Goal: Task Accomplishment & Management: Complete application form

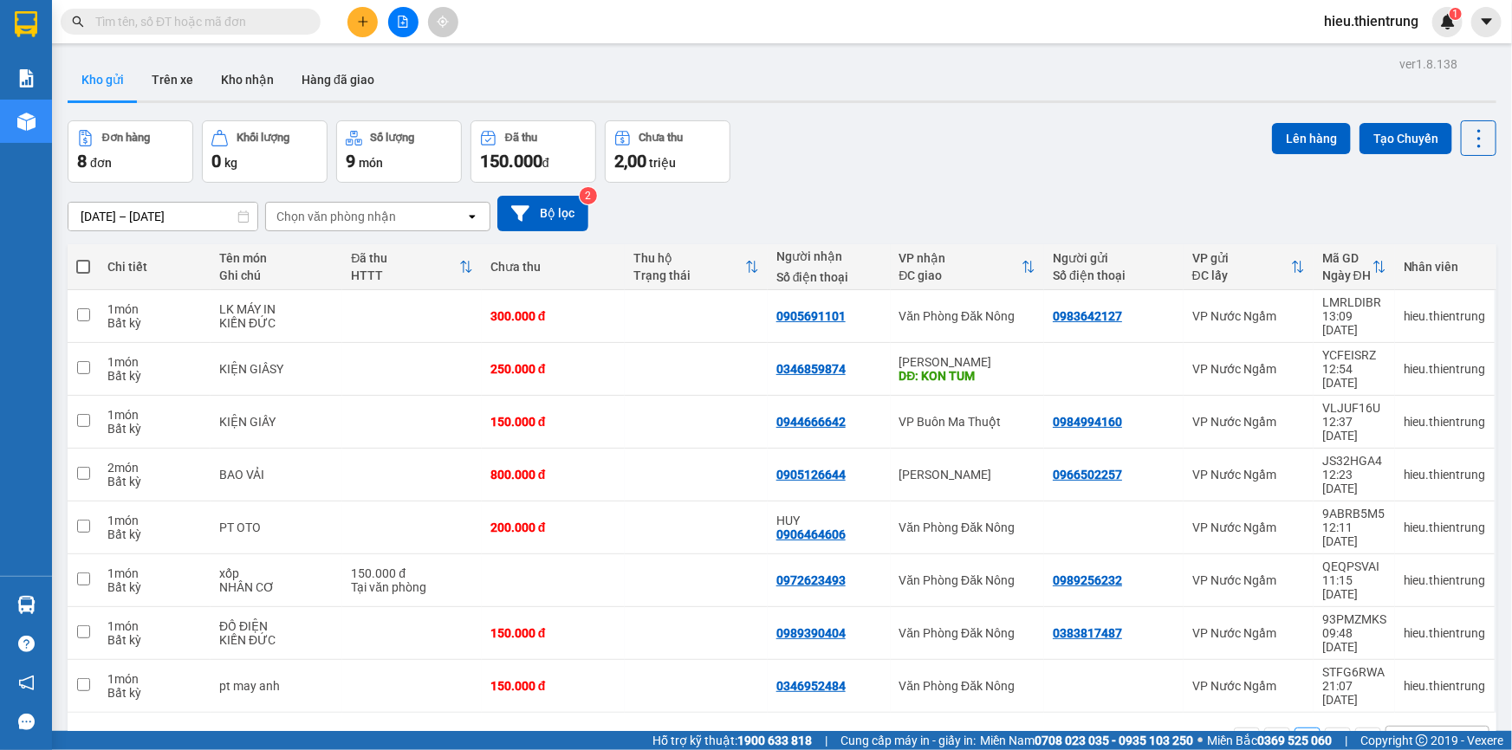
click at [352, 17] on button at bounding box center [362, 22] width 30 height 30
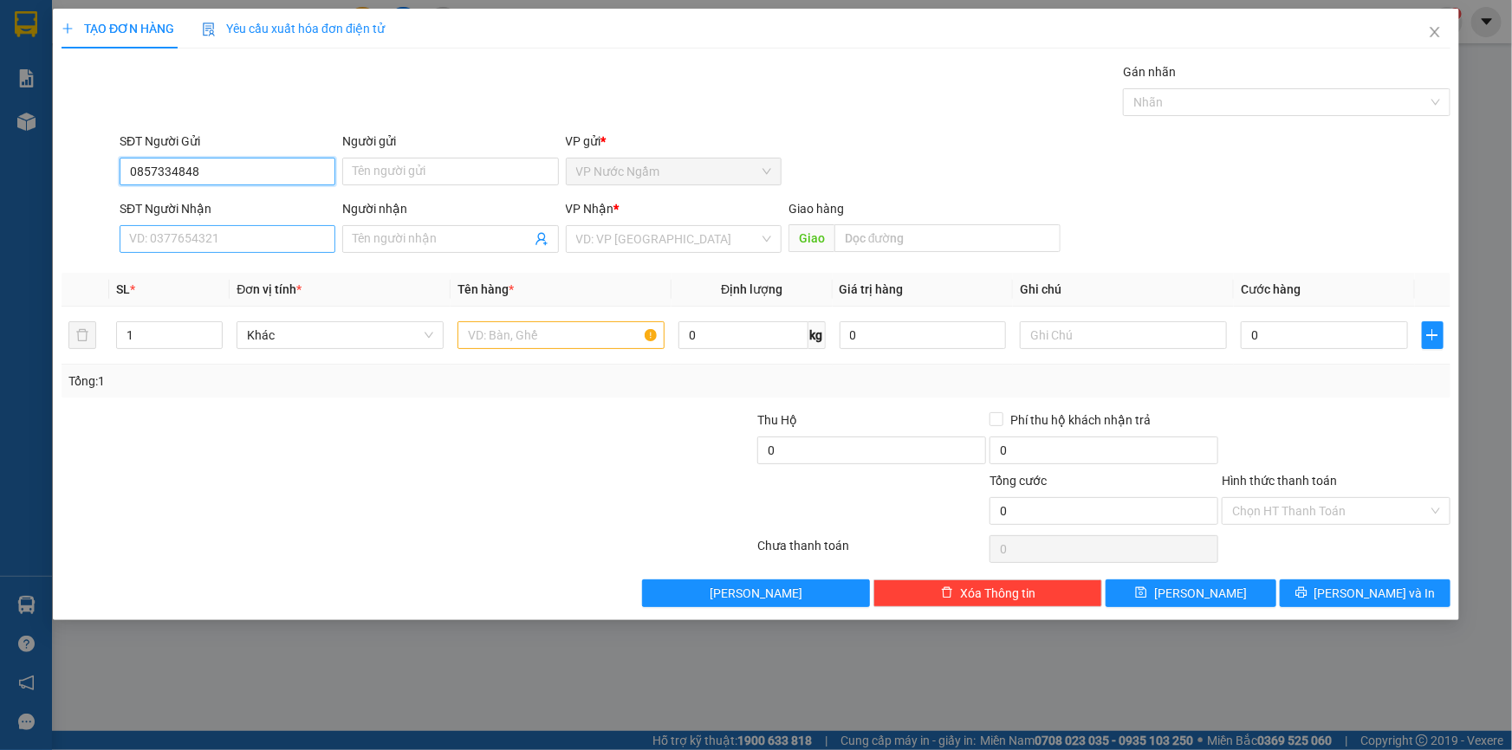
type input "0857334848"
click at [230, 241] on input "SĐT Người Nhận" at bounding box center [228, 239] width 216 height 28
drag, startPoint x: 222, startPoint y: 172, endPoint x: 0, endPoint y: 152, distance: 222.8
click at [0, 151] on div "TẠO ĐƠN HÀNG Yêu cầu xuất hóa đơn điện tử Transit Pickup Surcharge Ids Transit …" at bounding box center [756, 375] width 1512 height 750
click at [165, 237] on input "SĐT Người Nhận" at bounding box center [228, 239] width 216 height 28
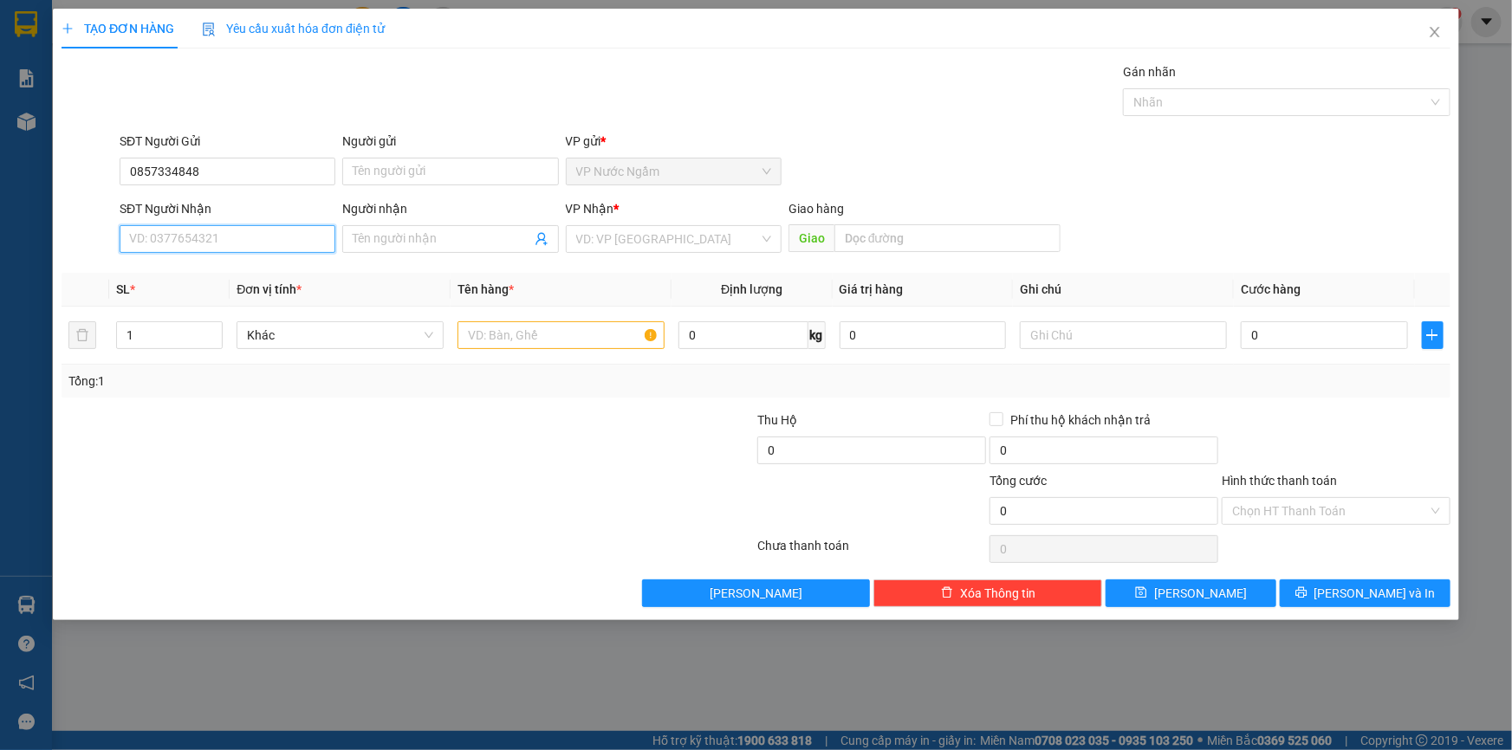
paste input "0857334848"
type input "0857334848"
click at [173, 283] on div "0857334848" at bounding box center [228, 274] width 216 height 28
type input "200.000"
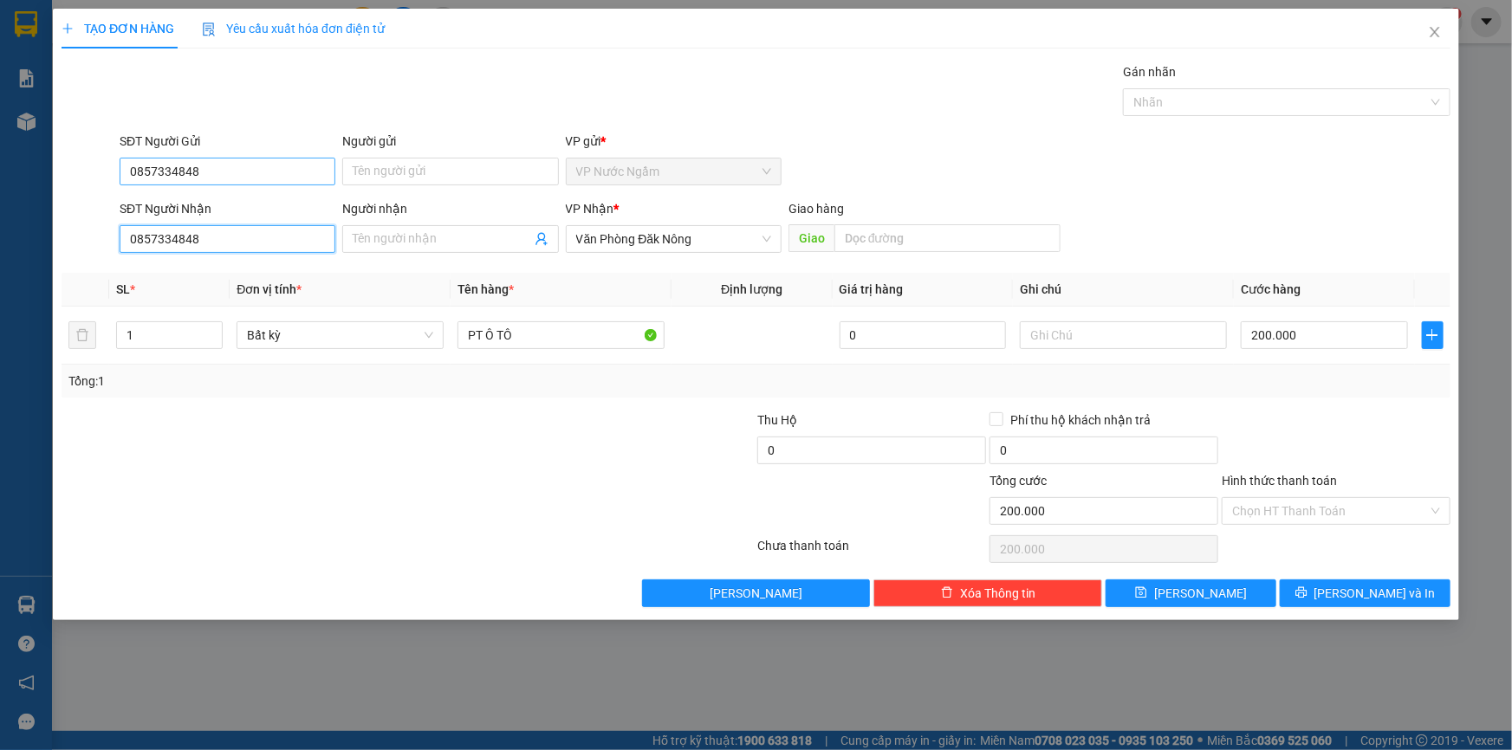
type input "0857334848"
drag, startPoint x: 217, startPoint y: 180, endPoint x: 18, endPoint y: 213, distance: 201.1
click at [31, 198] on div "TẠO ĐƠN HÀNG Yêu cầu xuất hóa đơn điện tử Transit Pickup Surcharge Ids Transit …" at bounding box center [756, 375] width 1512 height 750
click at [220, 213] on div "0904527199" at bounding box center [227, 206] width 195 height 19
type input "0904527199"
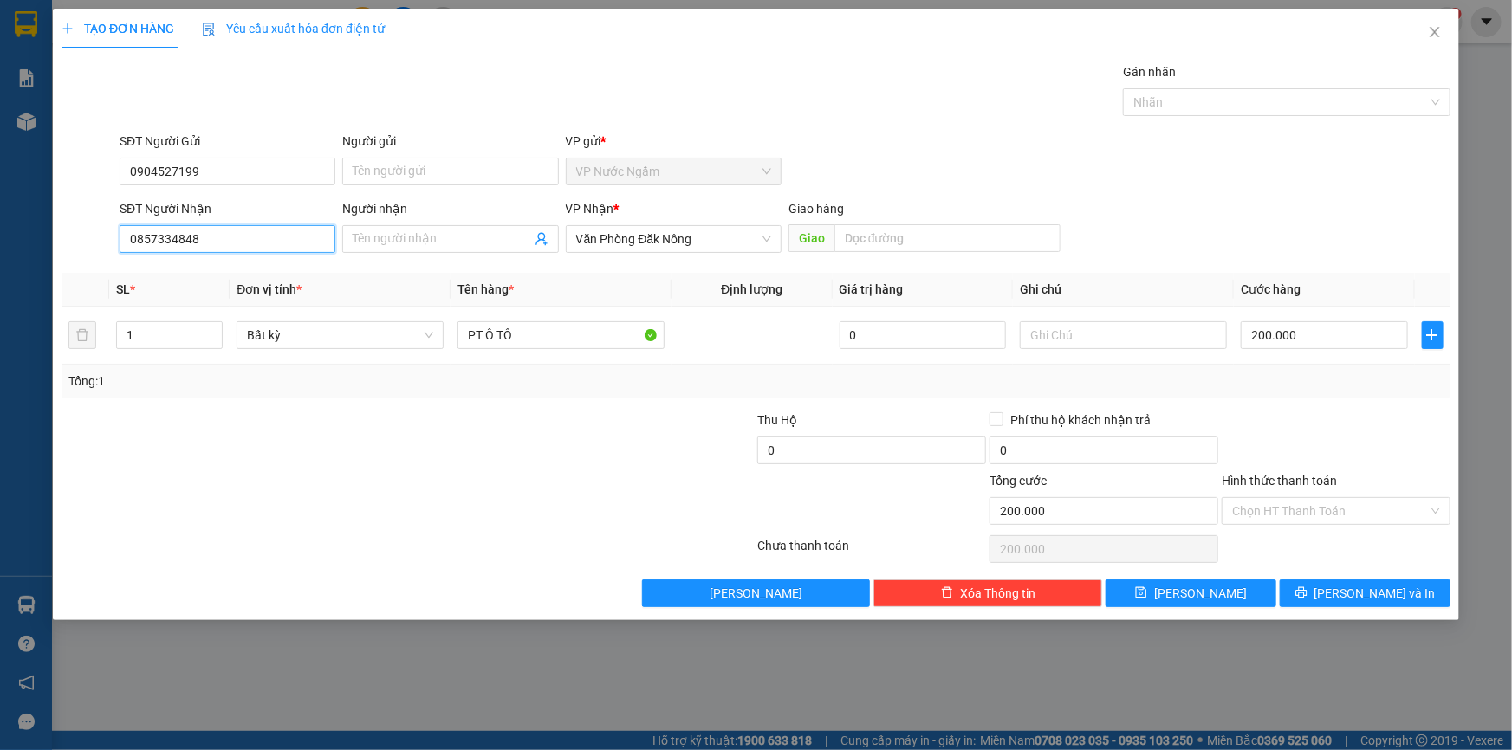
click at [294, 243] on input "0857334848" at bounding box center [228, 239] width 216 height 28
click at [228, 275] on div "0857334848" at bounding box center [227, 273] width 195 height 19
click at [1373, 581] on button "[PERSON_NAME] và In" at bounding box center [1365, 594] width 171 height 28
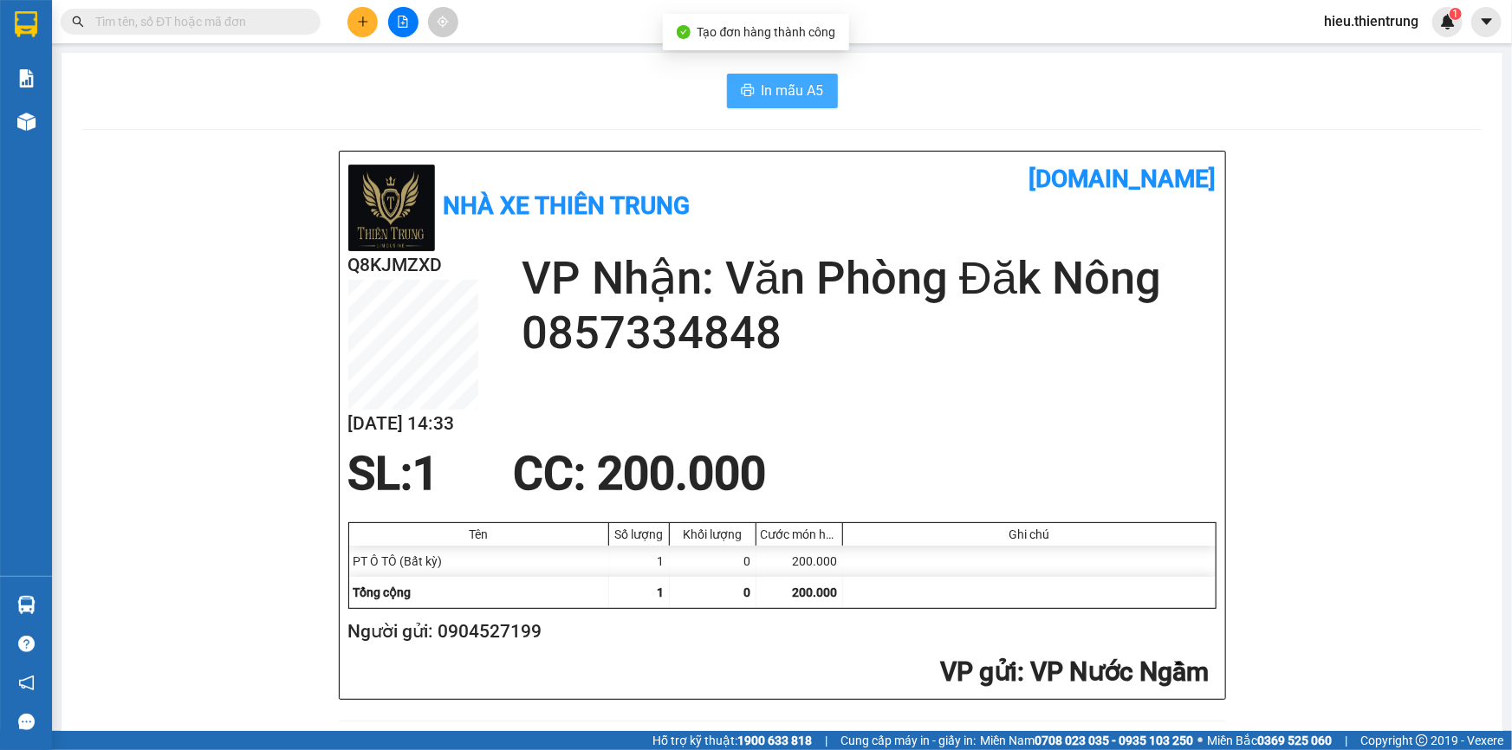
click at [779, 76] on button "In mẫu A5" at bounding box center [782, 91] width 111 height 35
click at [385, 23] on div at bounding box center [403, 22] width 130 height 30
click at [402, 29] on button at bounding box center [403, 22] width 30 height 30
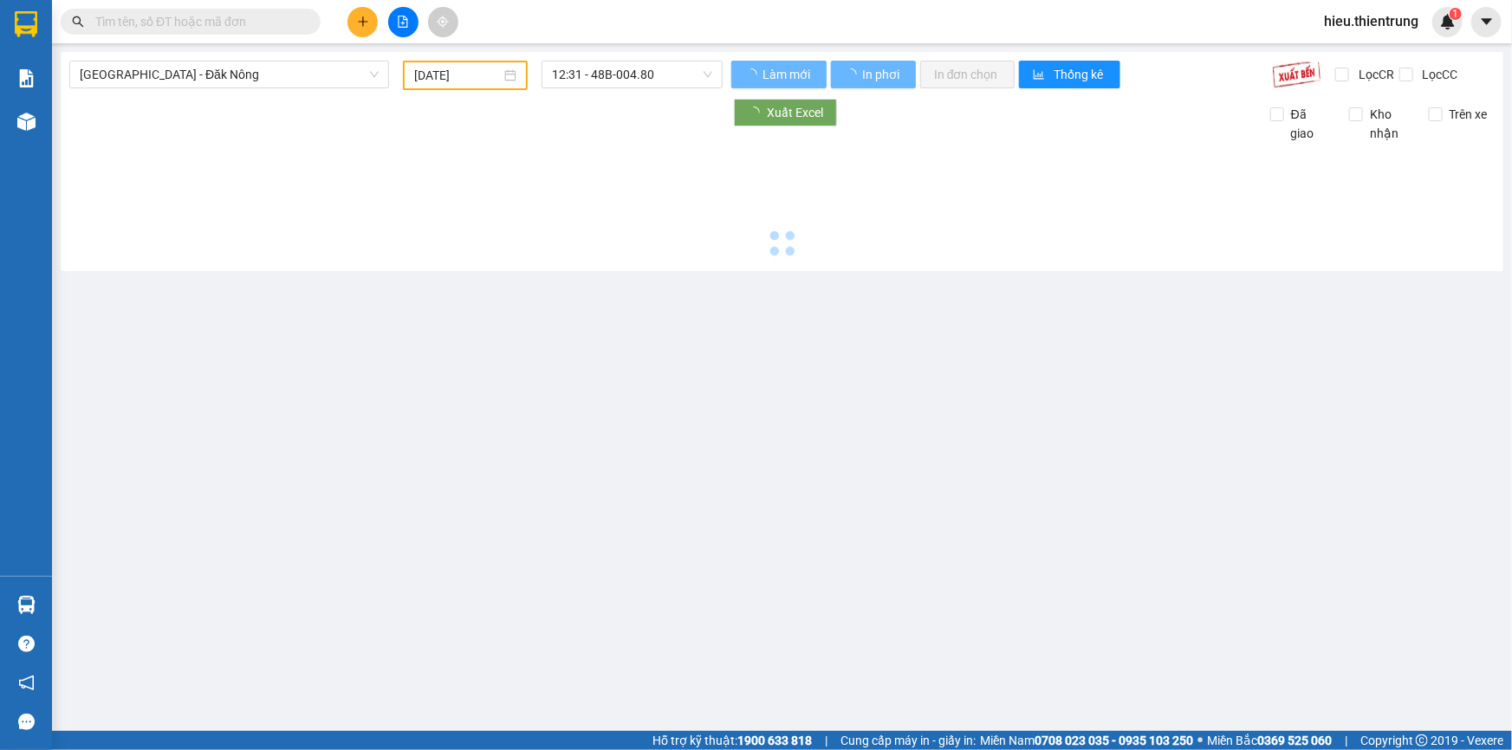
type input "[DATE]"
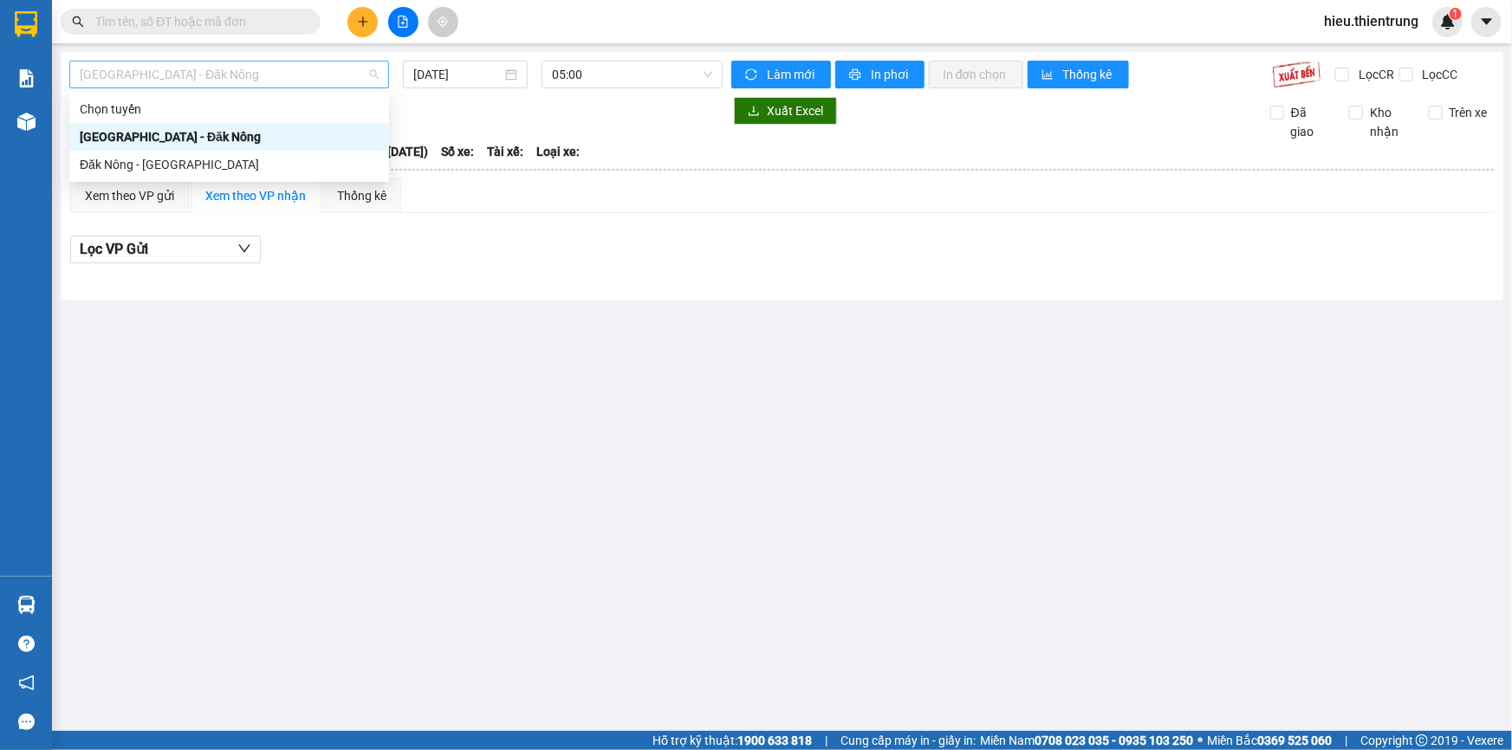
click at [277, 75] on span "[GEOGRAPHIC_DATA] - Đăk Nông" at bounding box center [229, 75] width 299 height 26
click at [237, 161] on div "Đăk Nông - [GEOGRAPHIC_DATA]" at bounding box center [229, 164] width 299 height 19
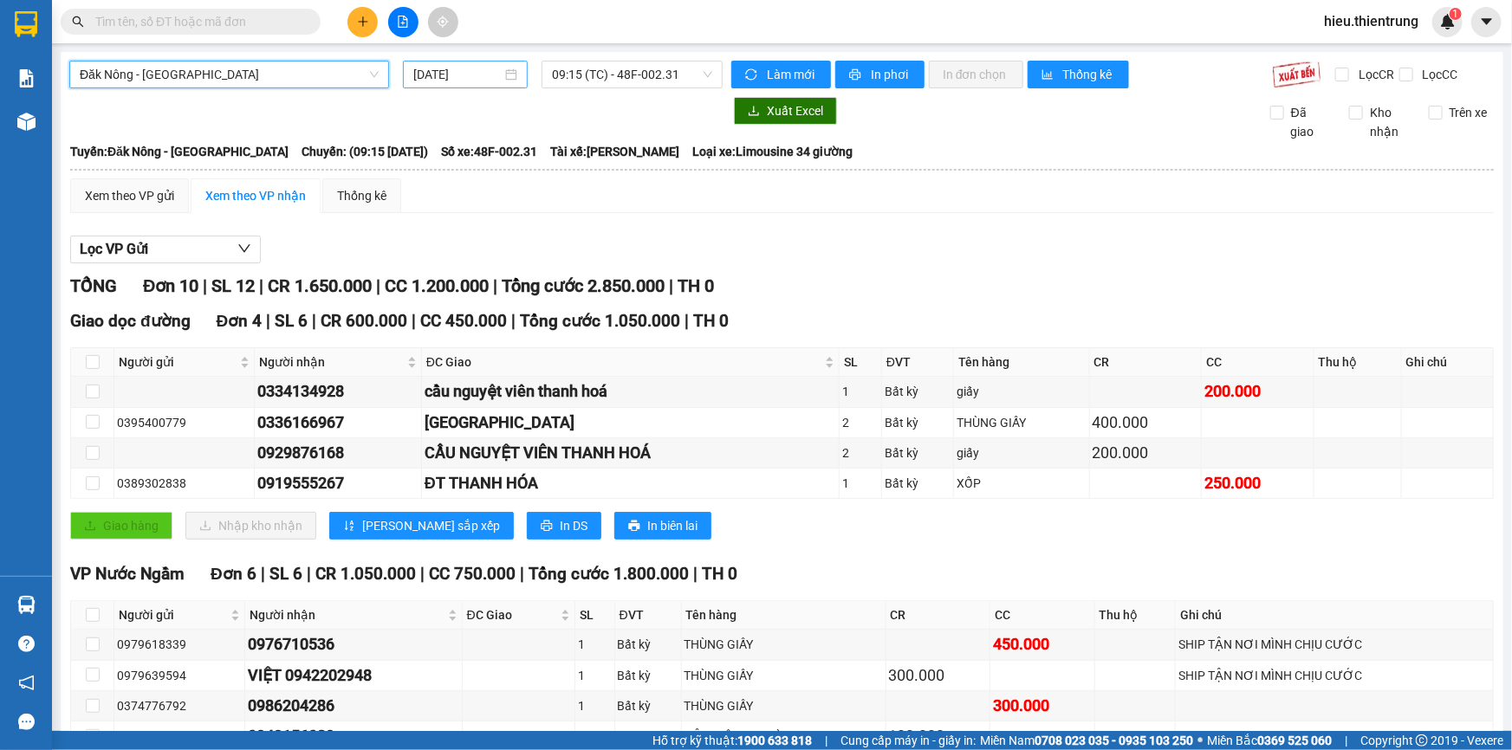
click at [450, 62] on div "[DATE]" at bounding box center [465, 75] width 125 height 28
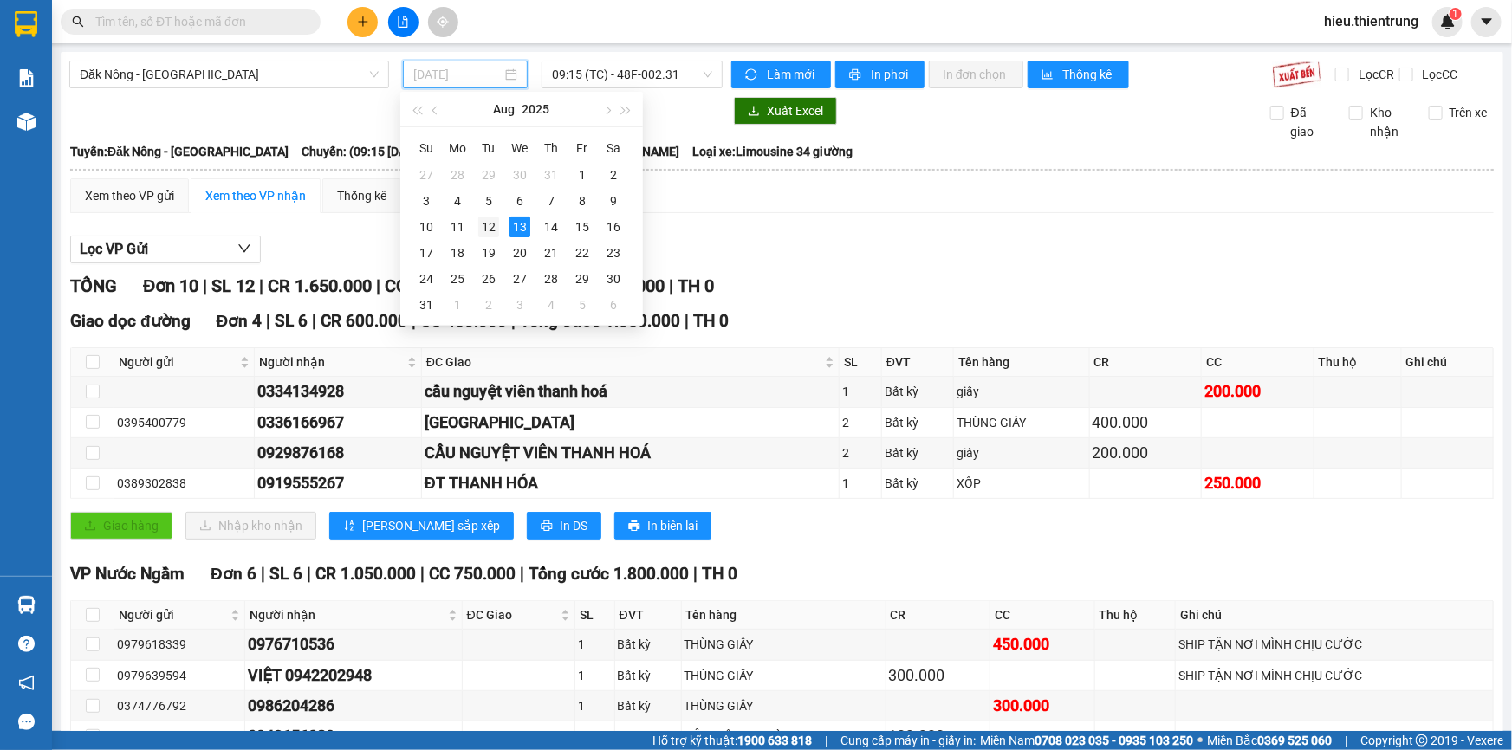
click at [490, 225] on div "12" at bounding box center [488, 227] width 21 height 21
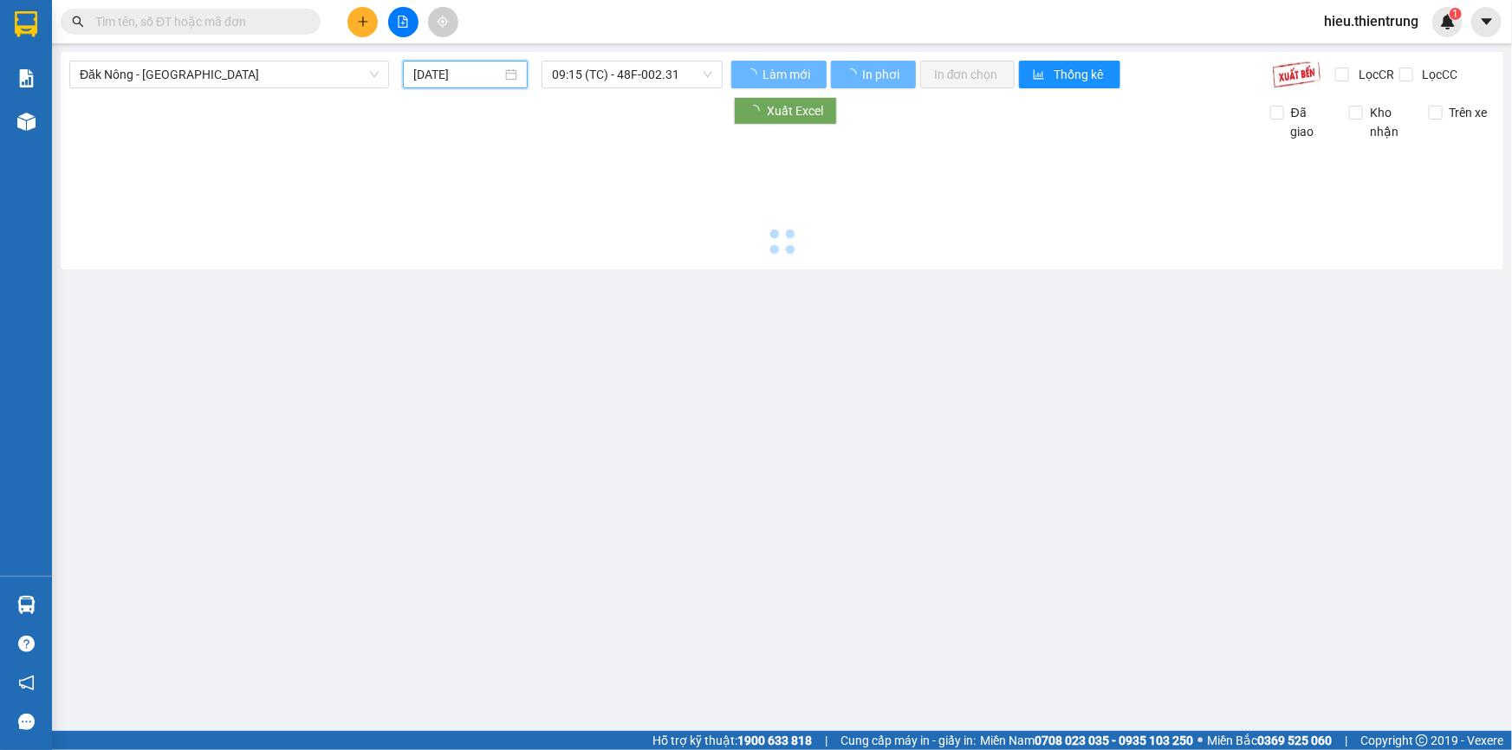
type input "[DATE]"
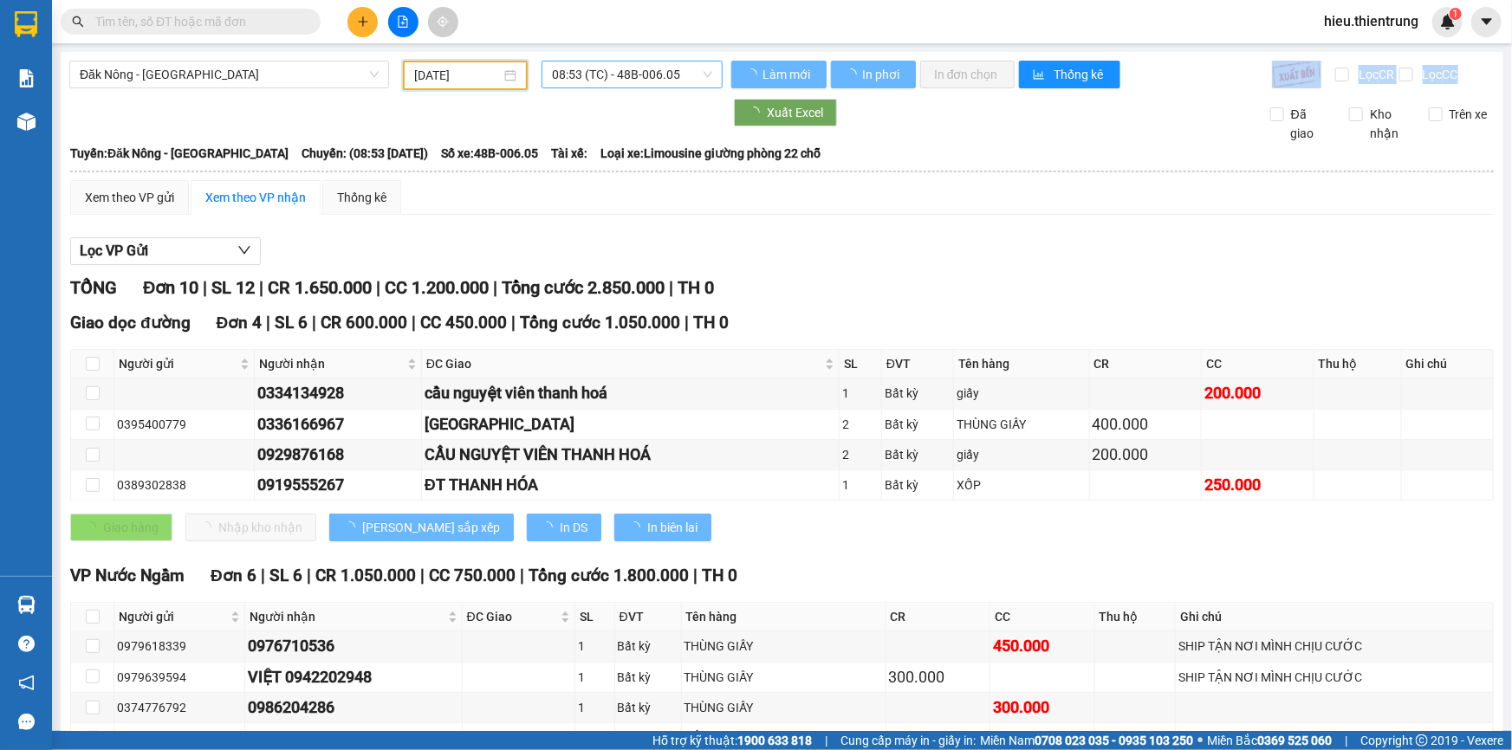
click at [584, 85] on div "Đăk Nông - [GEOGRAPHIC_DATA] [DATE] 08:53 (TC) - 48B-006.05 Làm mới In phơi In …" at bounding box center [782, 474] width 1443 height 844
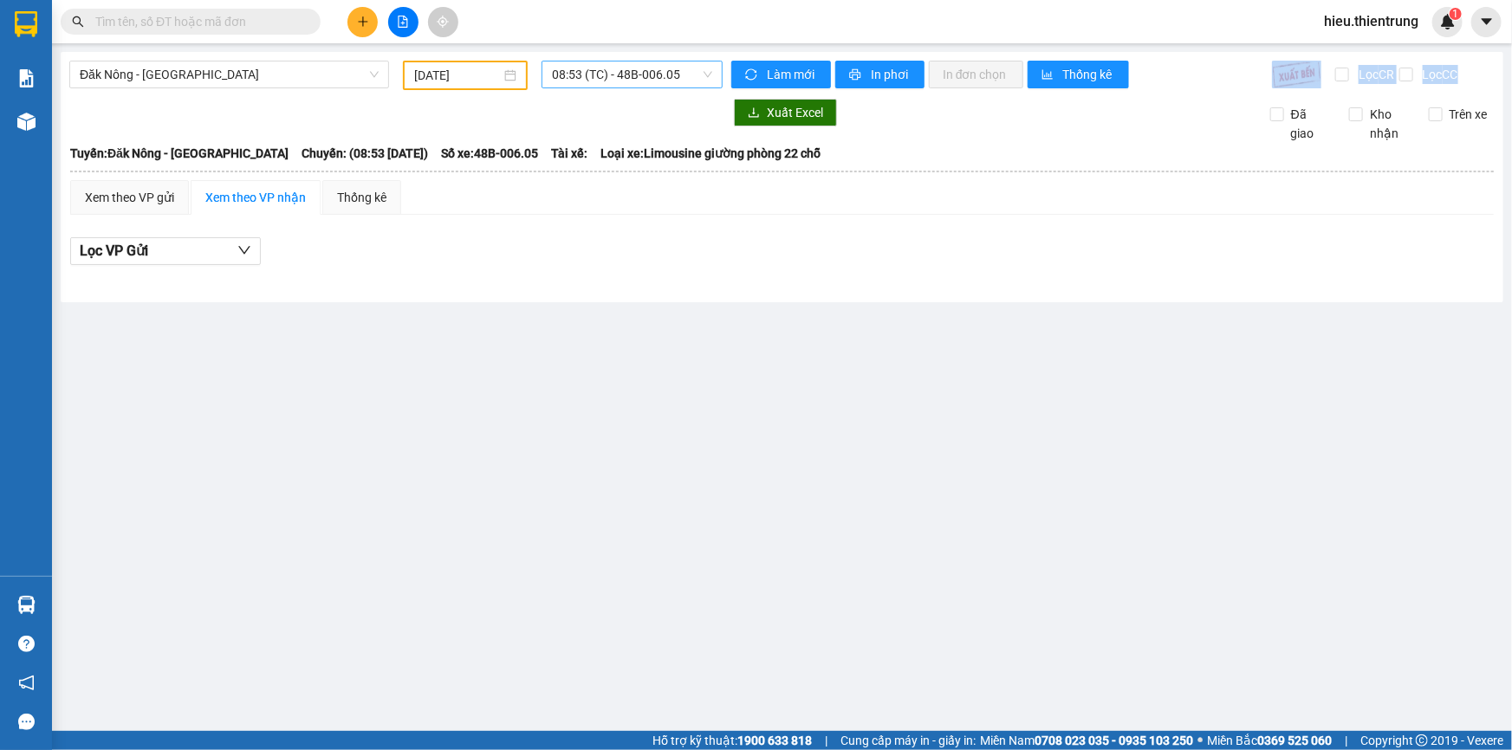
click at [589, 78] on span "08:53 (TC) - 48B-006.05" at bounding box center [632, 75] width 160 height 26
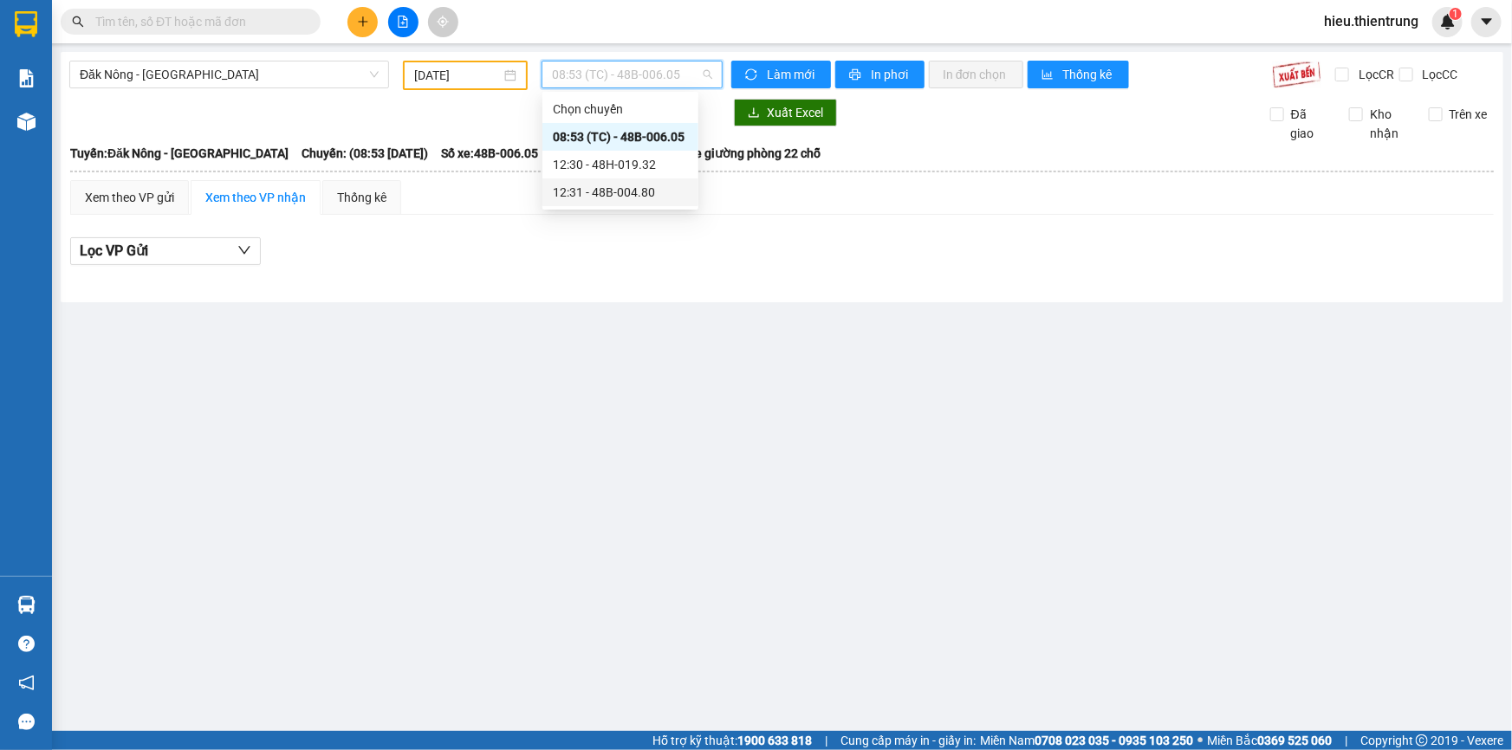
click at [605, 190] on div "12:31 - 48B-004.80" at bounding box center [620, 192] width 135 height 19
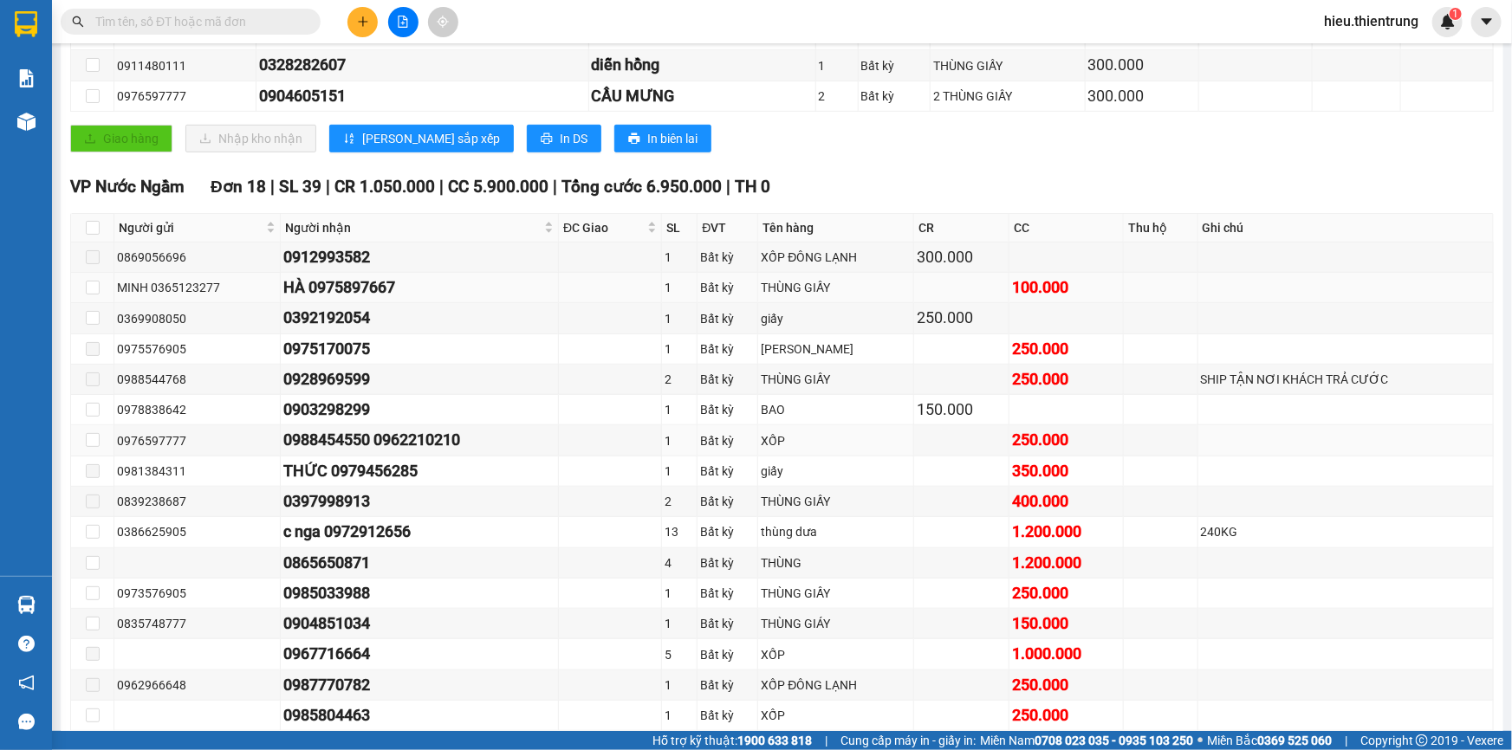
scroll to position [440, 0]
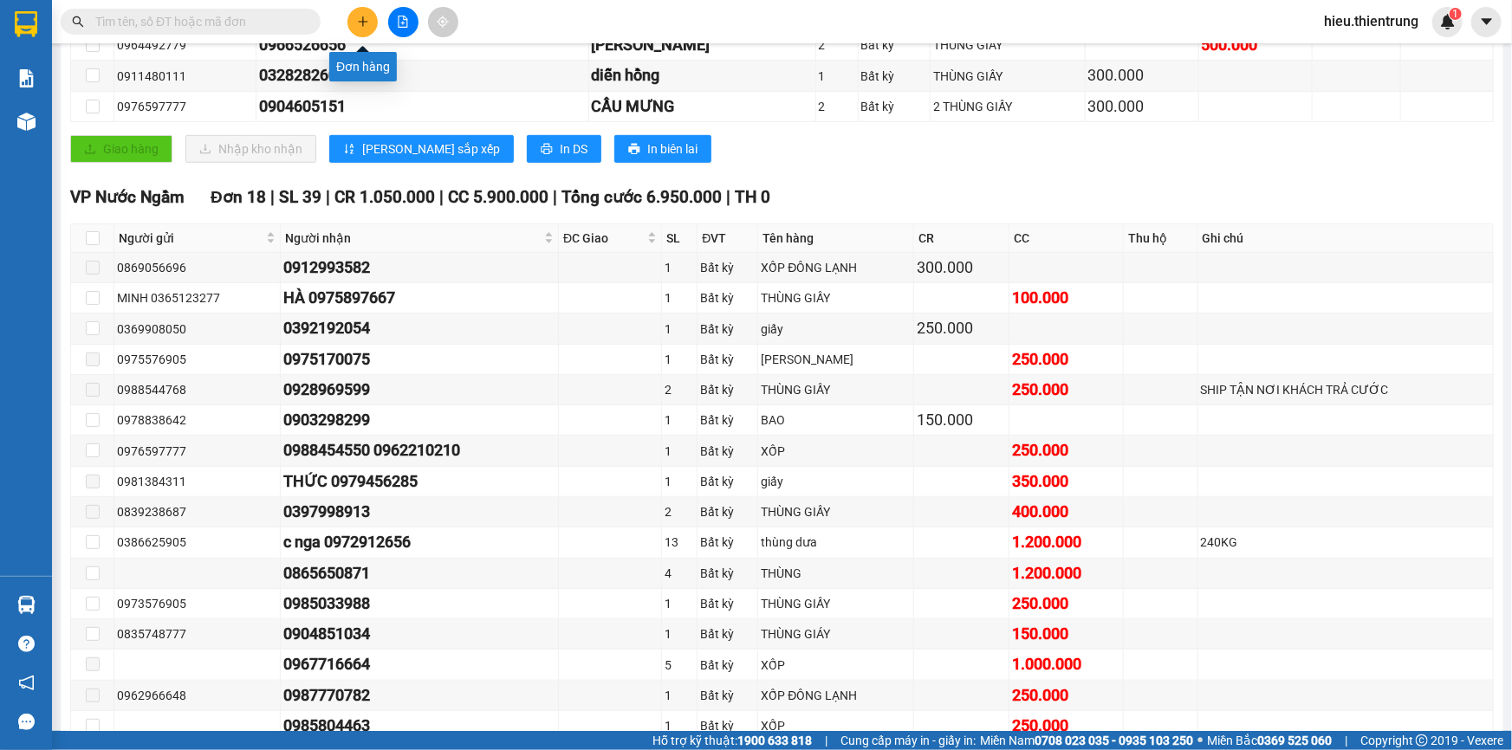
click at [359, 16] on icon "plus" at bounding box center [363, 22] width 12 height 12
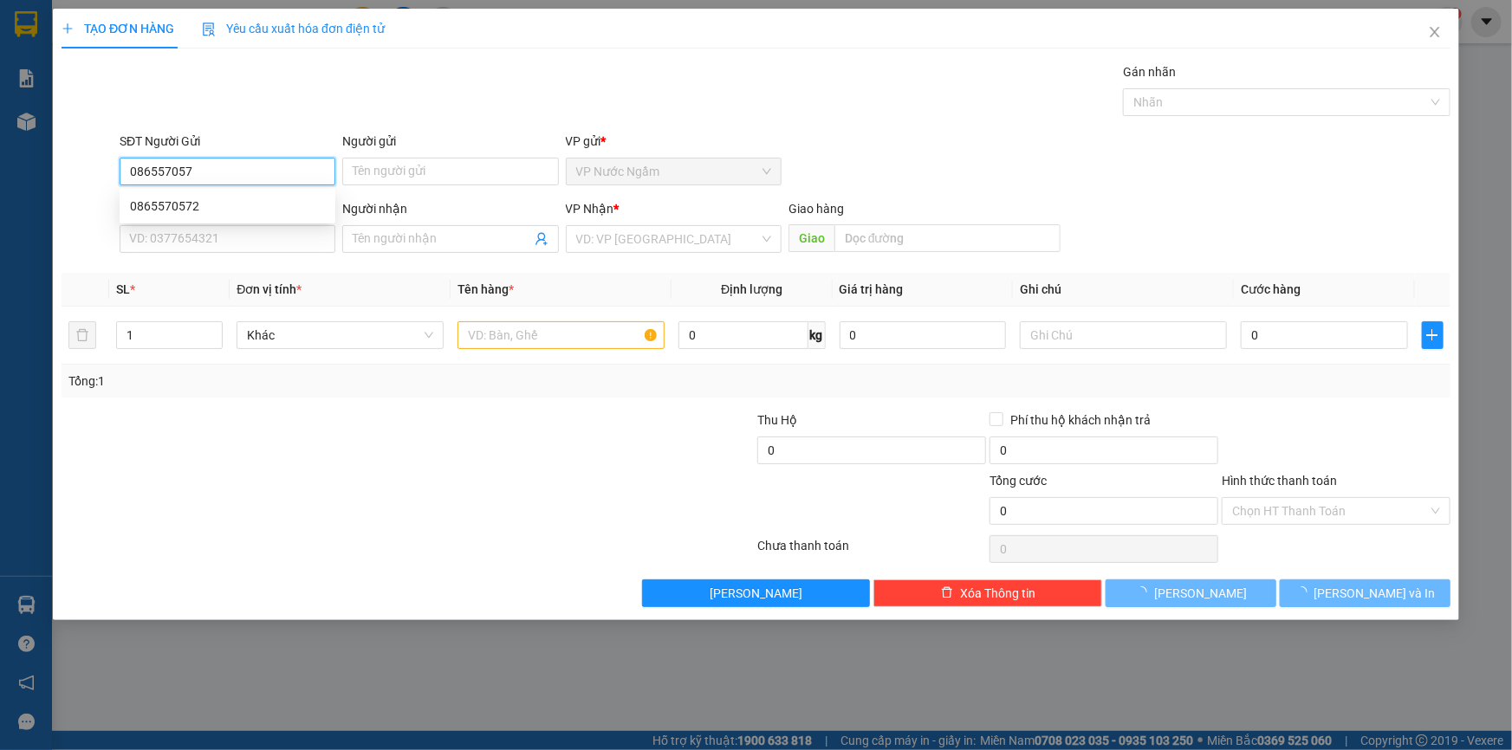
type input "0865570572"
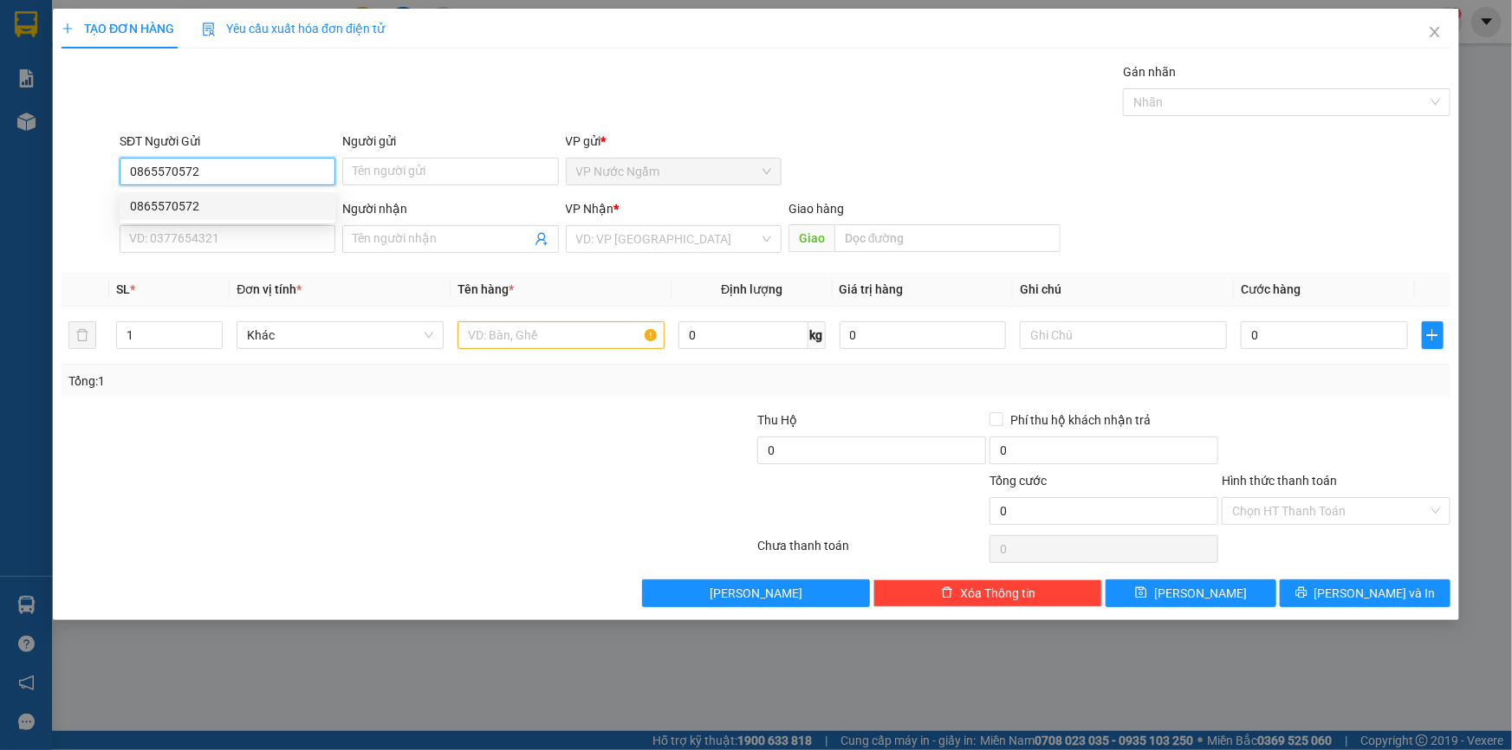
click at [185, 207] on div "0865570572" at bounding box center [227, 206] width 195 height 19
type input "0365885048"
type input "2.475.000"
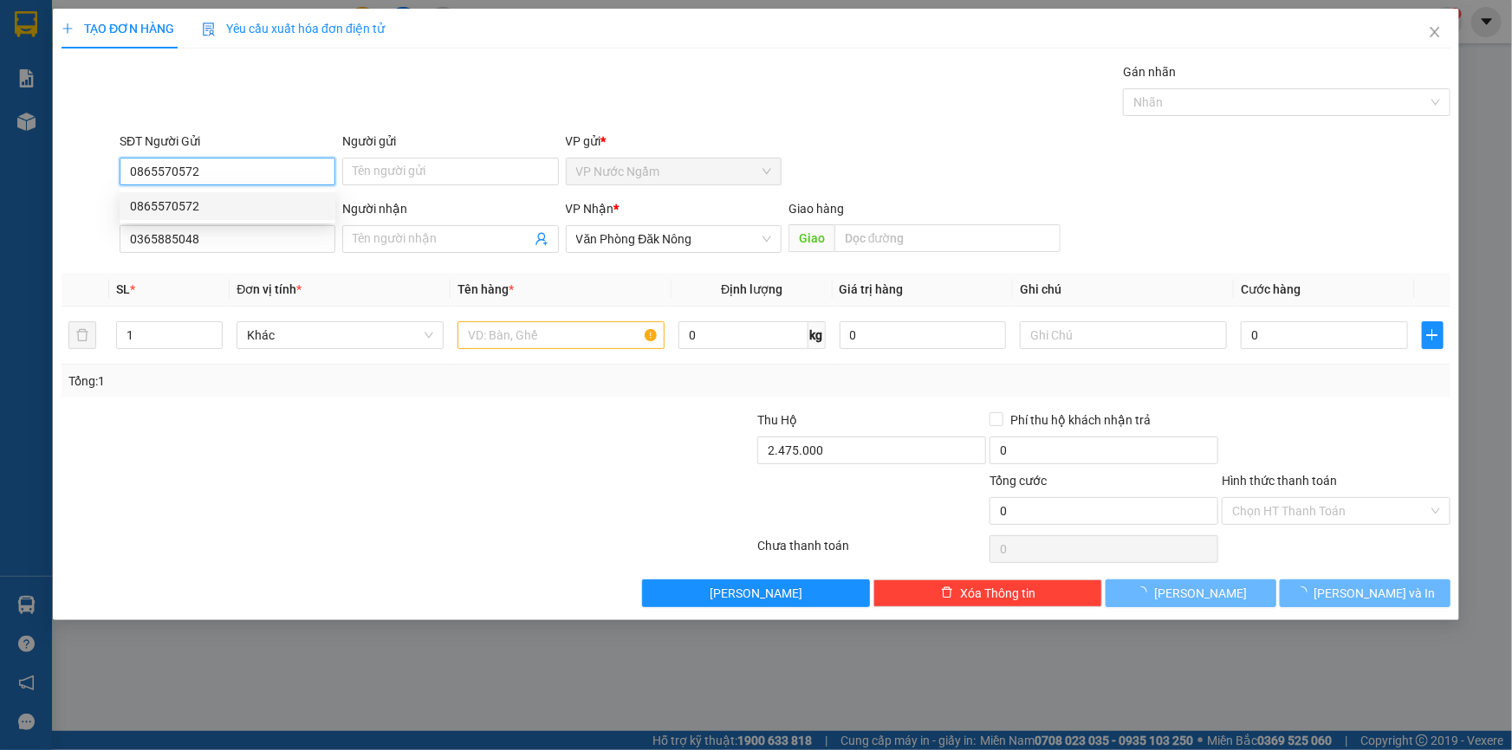
type input "300.000"
type input "0865570572"
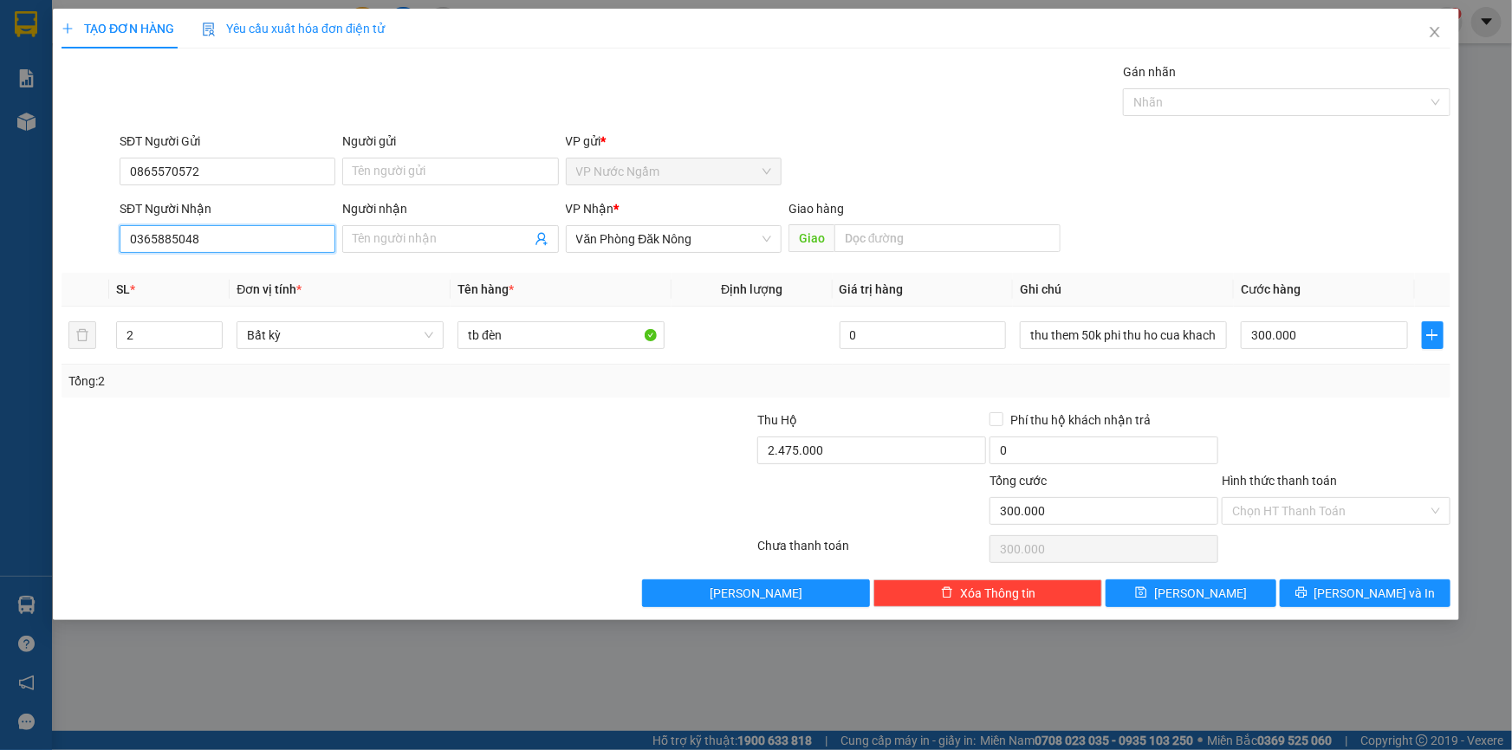
drag, startPoint x: 200, startPoint y: 231, endPoint x: 15, endPoint y: 233, distance: 185.4
click at [13, 233] on div "TẠO ĐƠN HÀNG Yêu cầu xuất hóa đơn điện tử Transit Pickup Surcharge Ids Transit …" at bounding box center [756, 375] width 1512 height 750
type input "0972050415"
click at [200, 269] on div "0972050415" at bounding box center [227, 273] width 195 height 19
type input "0"
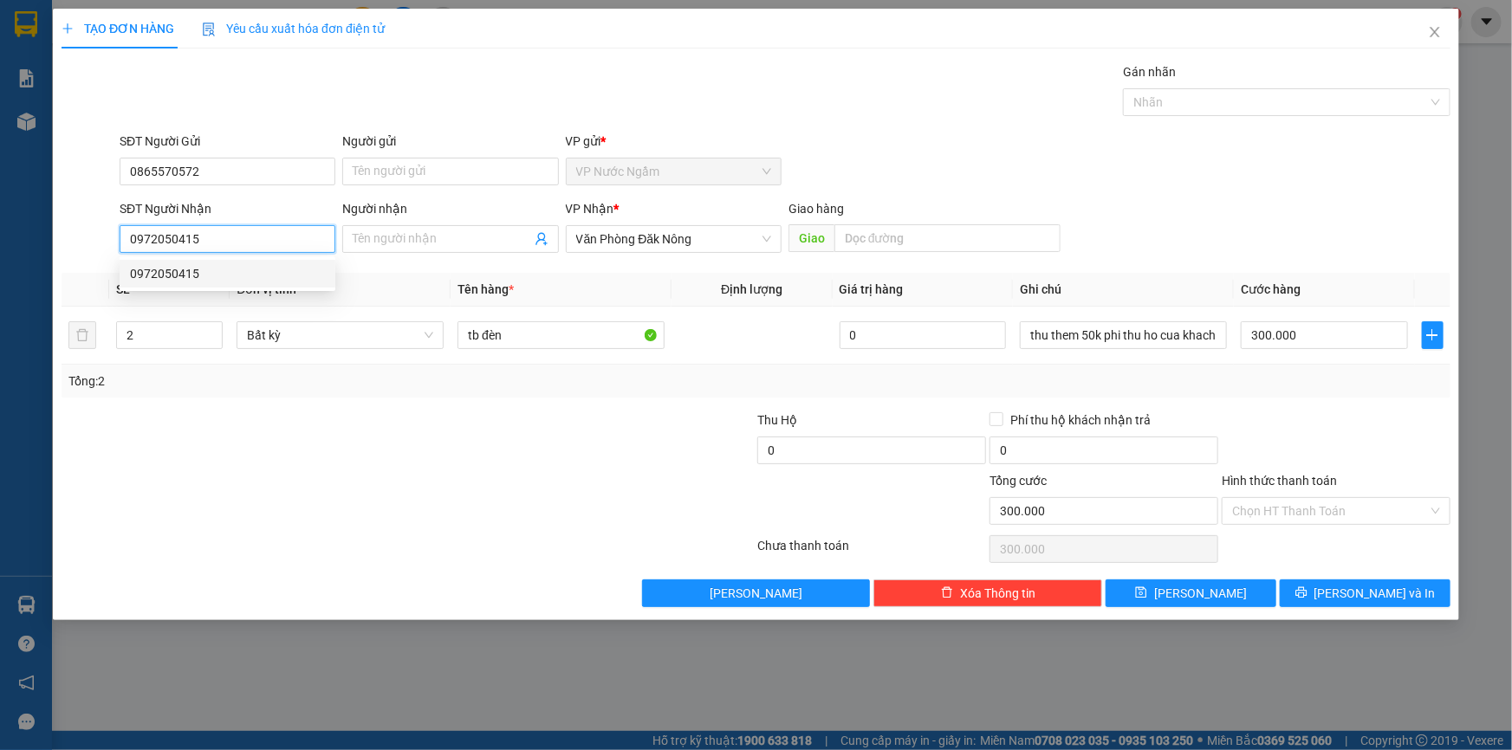
type input "500.000"
type input "0972050415"
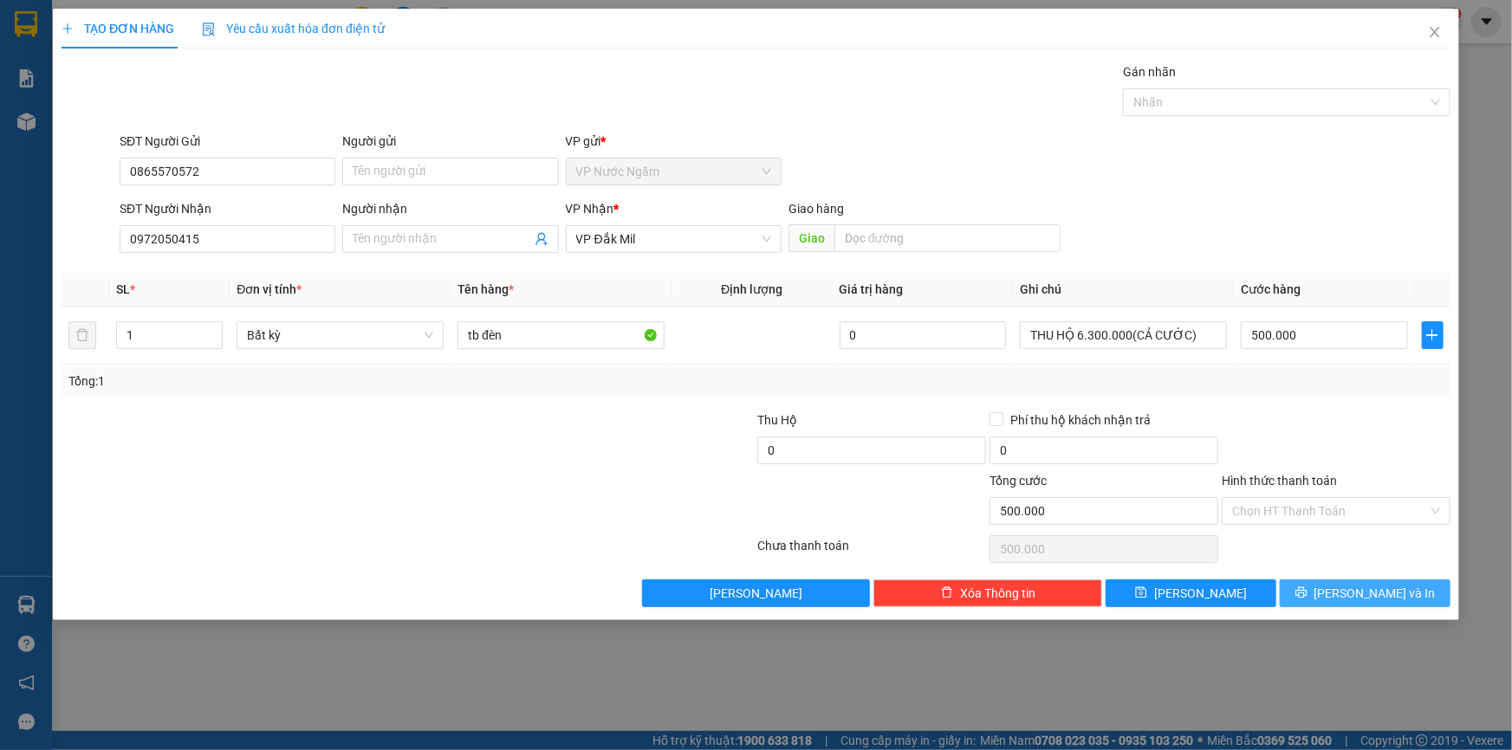
click at [1384, 597] on span "[PERSON_NAME] và In" at bounding box center [1374, 593] width 121 height 19
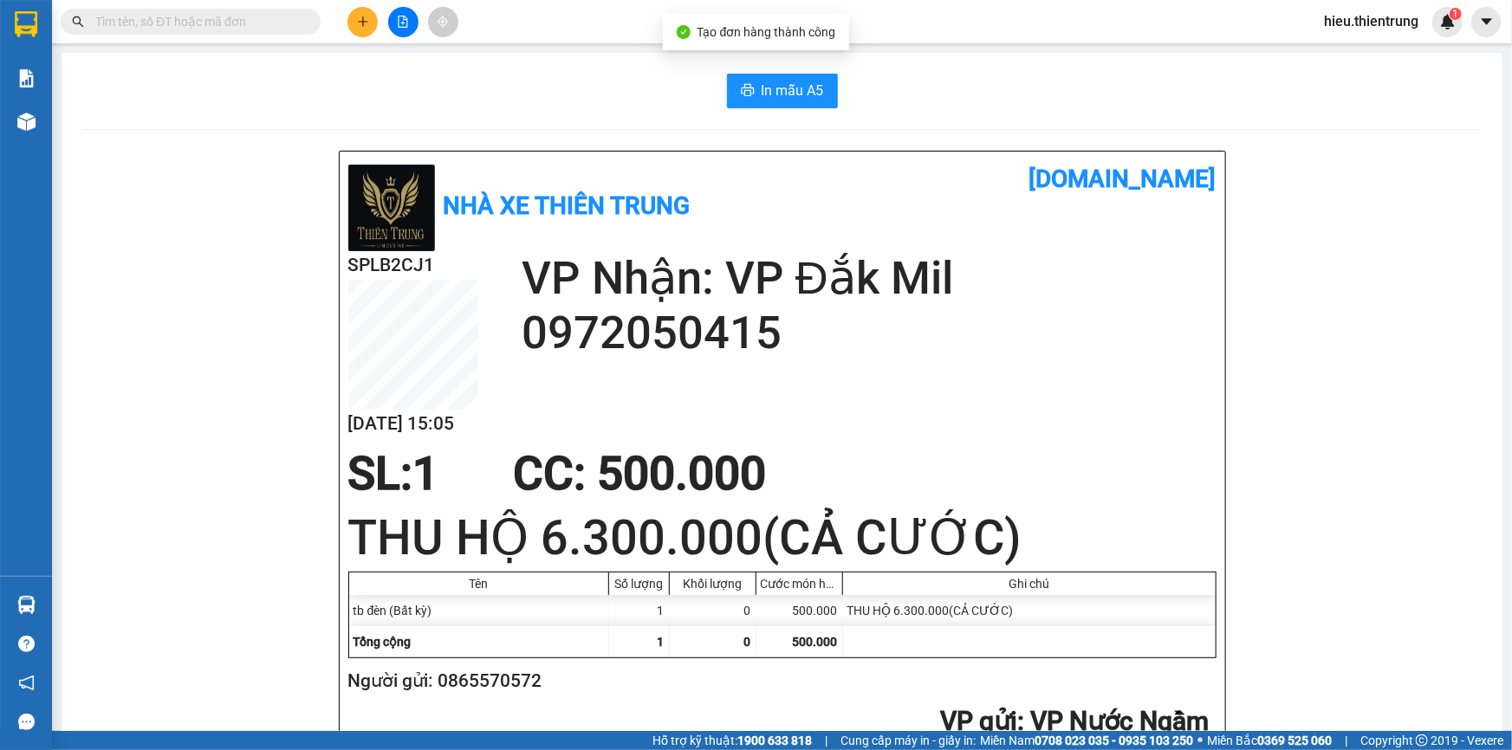
click at [794, 94] on span "In mẫu A5" at bounding box center [793, 91] width 62 height 22
click at [357, 19] on icon "plus" at bounding box center [363, 22] width 12 height 12
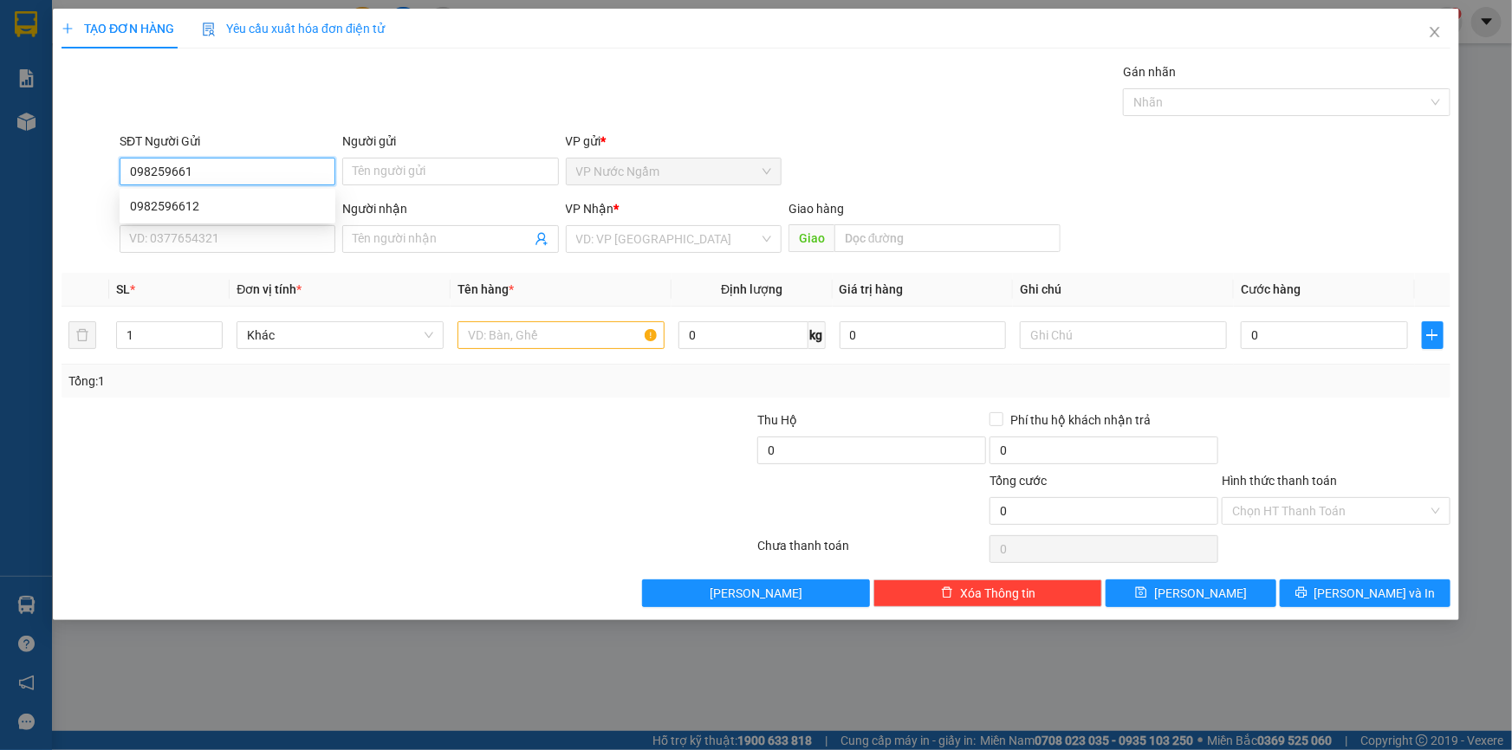
type input "0982596612"
click at [261, 198] on div "0982596612" at bounding box center [227, 206] width 195 height 19
type input "0947067777"
type input "HIỀN"
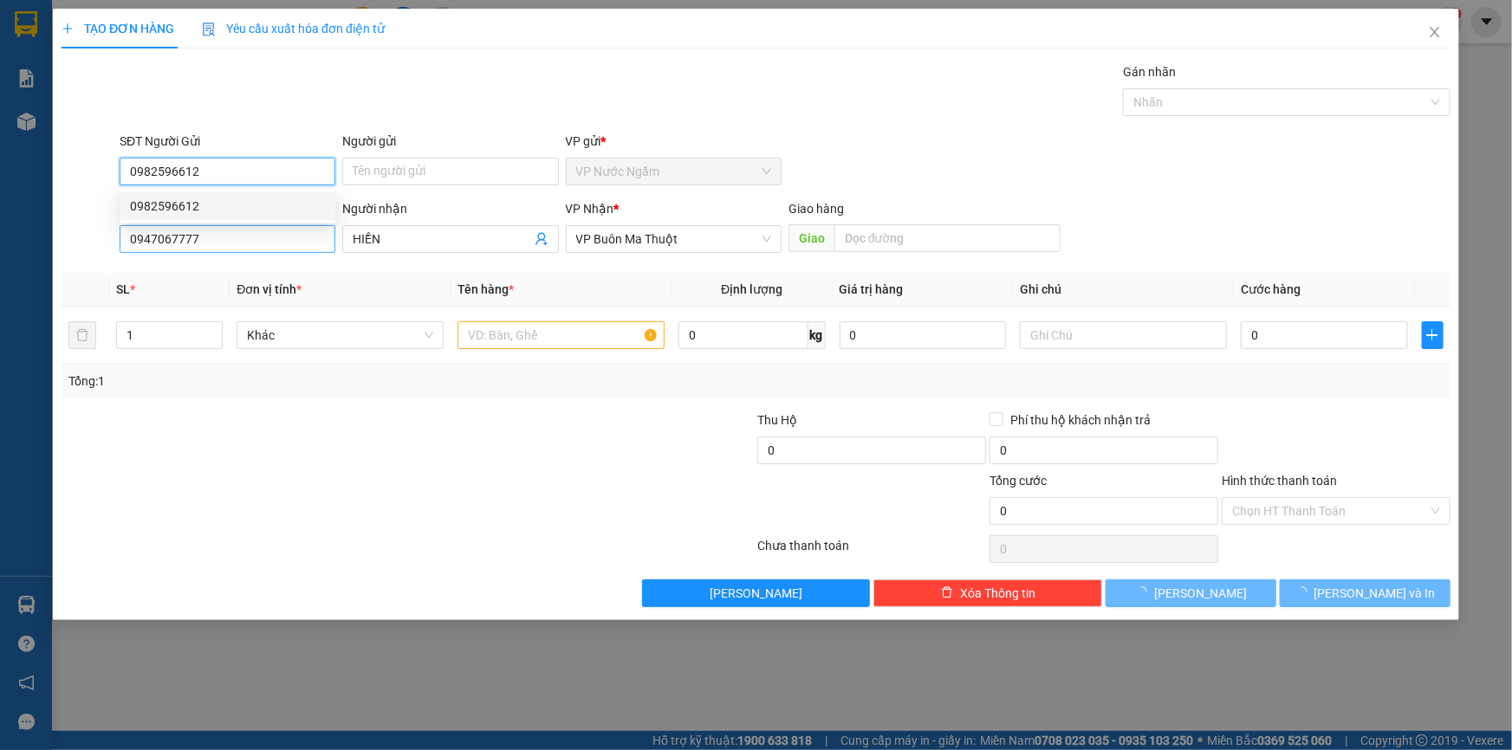
type input "100.000"
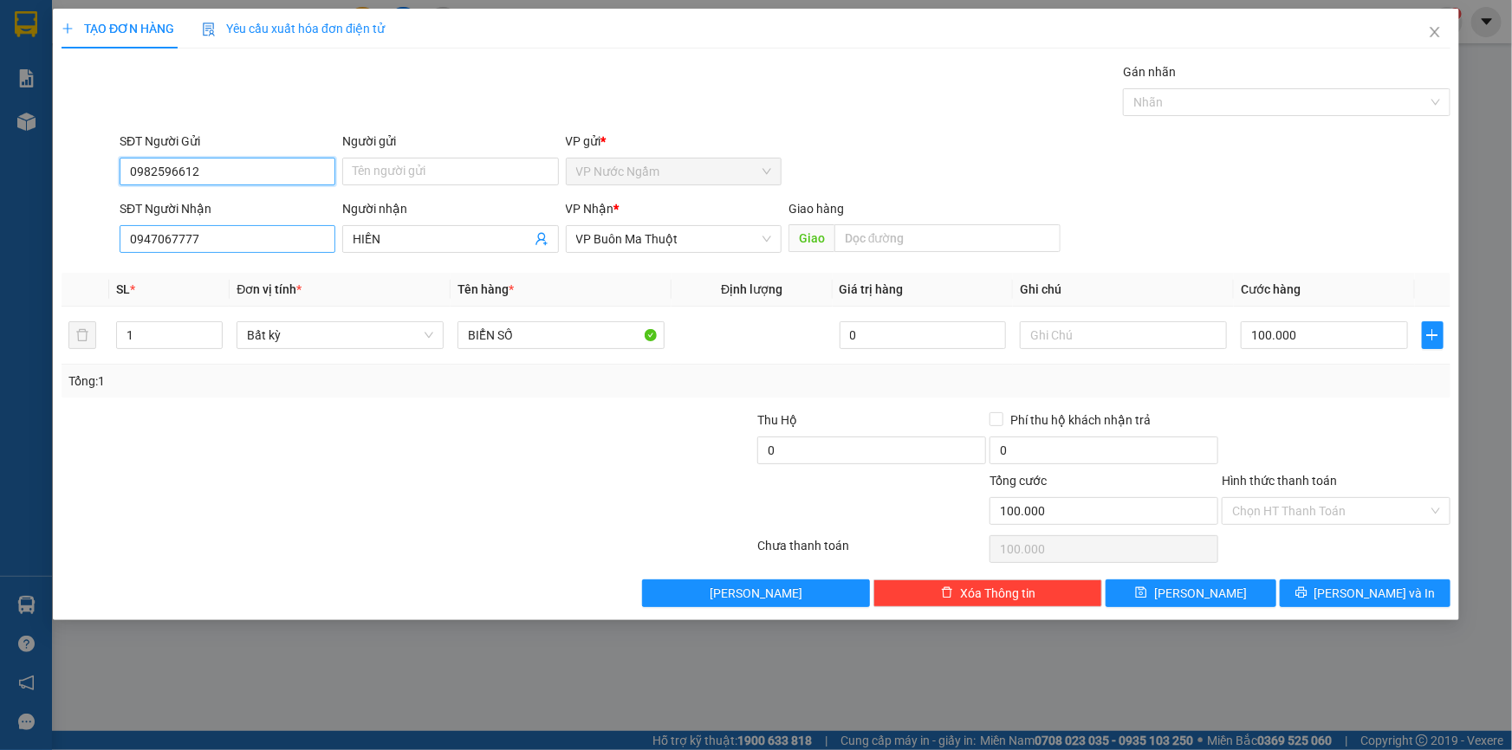
type input "0982596612"
drag, startPoint x: 202, startPoint y: 237, endPoint x: 0, endPoint y: 218, distance: 202.7
click at [6, 225] on div "TẠO ĐƠN HÀNG Yêu cầu xuất hóa đơn điện tử Transit Pickup Surcharge Ids Transit …" at bounding box center [756, 375] width 1512 height 750
type input "0773465999"
click at [587, 218] on div "VP Nhận *" at bounding box center [674, 212] width 216 height 26
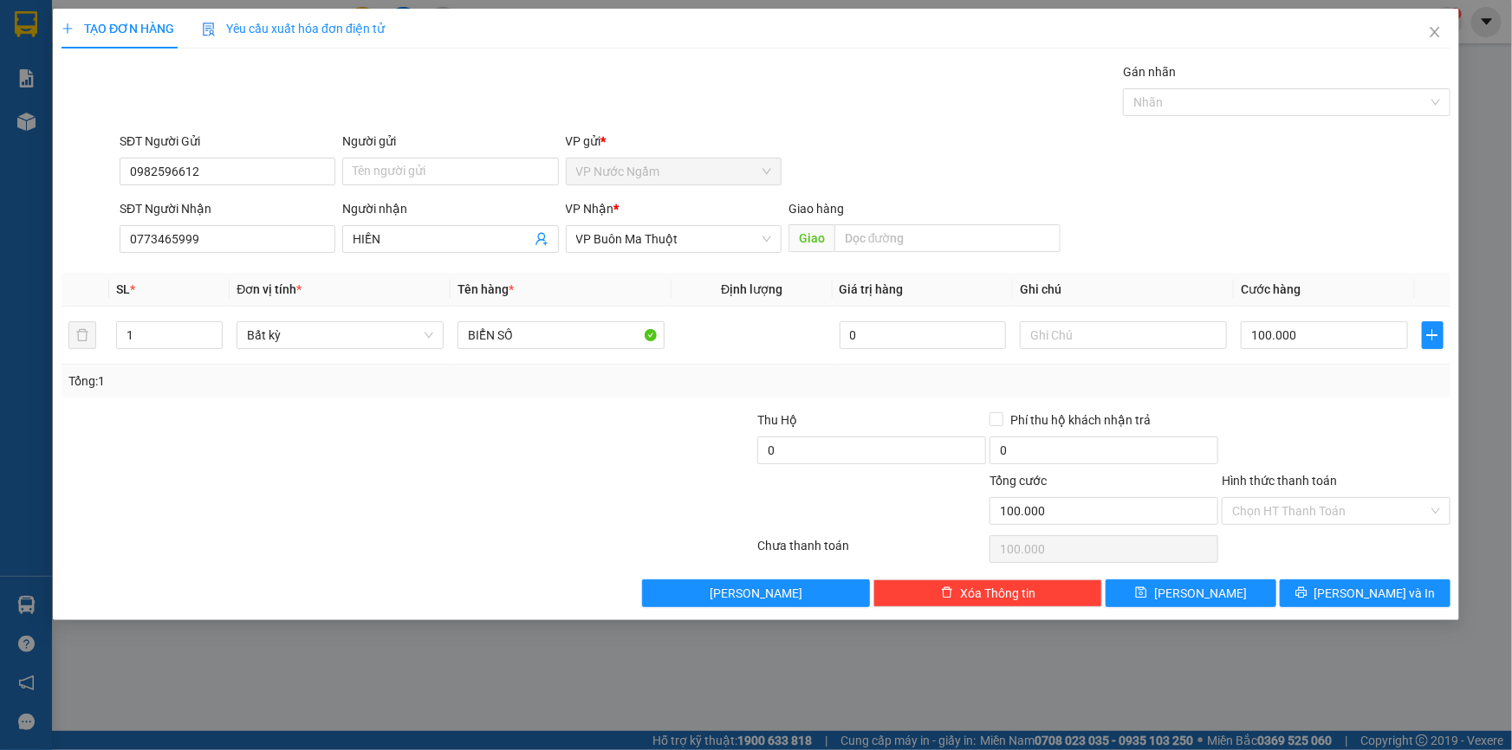
click at [617, 255] on div "VP Nhận * VP Buôn Ma Thuột" at bounding box center [674, 229] width 216 height 61
click at [626, 239] on span "VP Buôn Ma Thuột" at bounding box center [673, 239] width 195 height 26
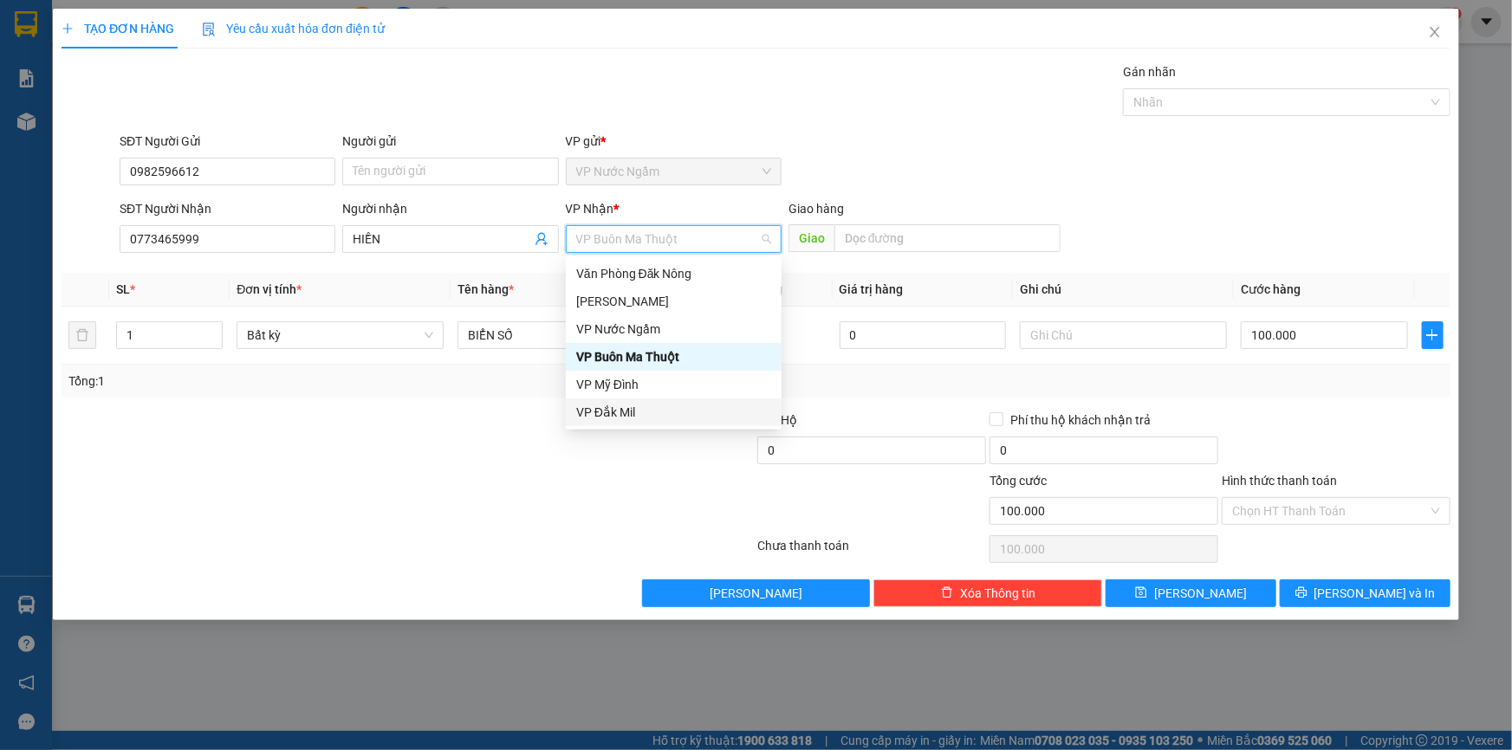
click at [624, 421] on div "VP Đắk Mil" at bounding box center [674, 413] width 216 height 28
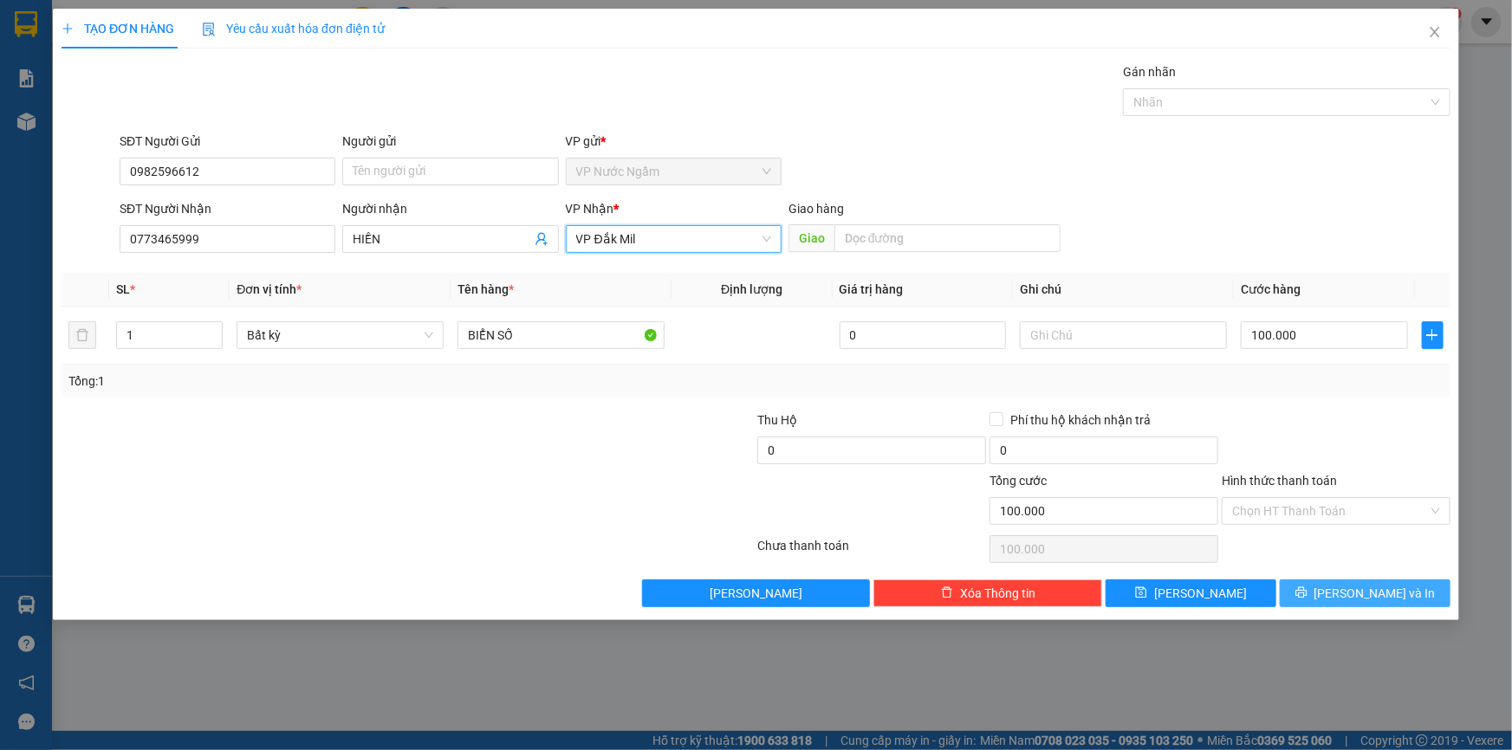
click at [1322, 596] on button "[PERSON_NAME] và In" at bounding box center [1365, 594] width 171 height 28
click at [1322, 594] on button "[PERSON_NAME] và In" at bounding box center [1365, 594] width 171 height 28
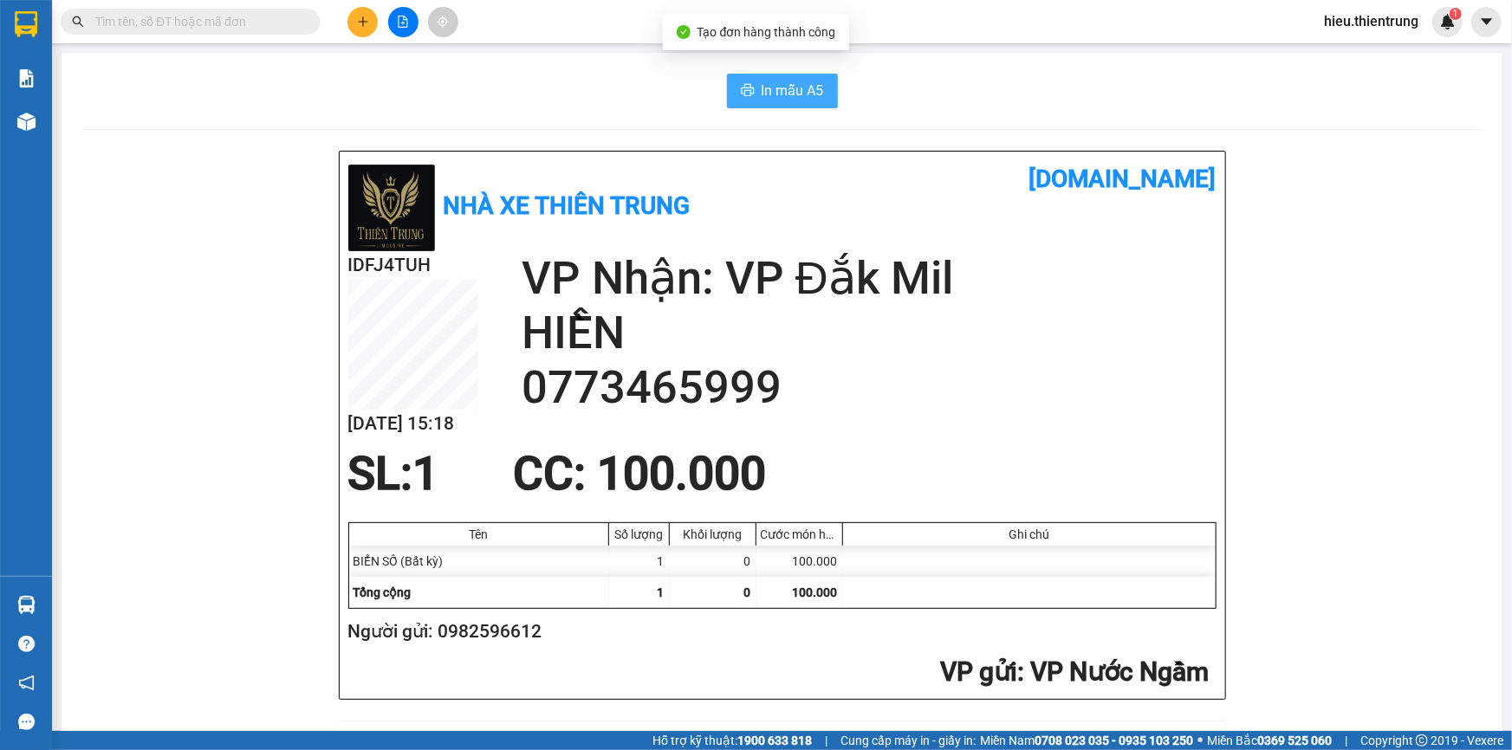
drag, startPoint x: 834, startPoint y: 104, endPoint x: 821, endPoint y: 94, distance: 16.8
click at [835, 104] on div "In mẫu A5" at bounding box center [781, 91] width 1399 height 35
drag, startPoint x: 790, startPoint y: 87, endPoint x: 862, endPoint y: 119, distance: 78.7
click at [795, 89] on span "In mẫu A5" at bounding box center [793, 91] width 62 height 22
click at [376, 16] on button at bounding box center [362, 22] width 30 height 30
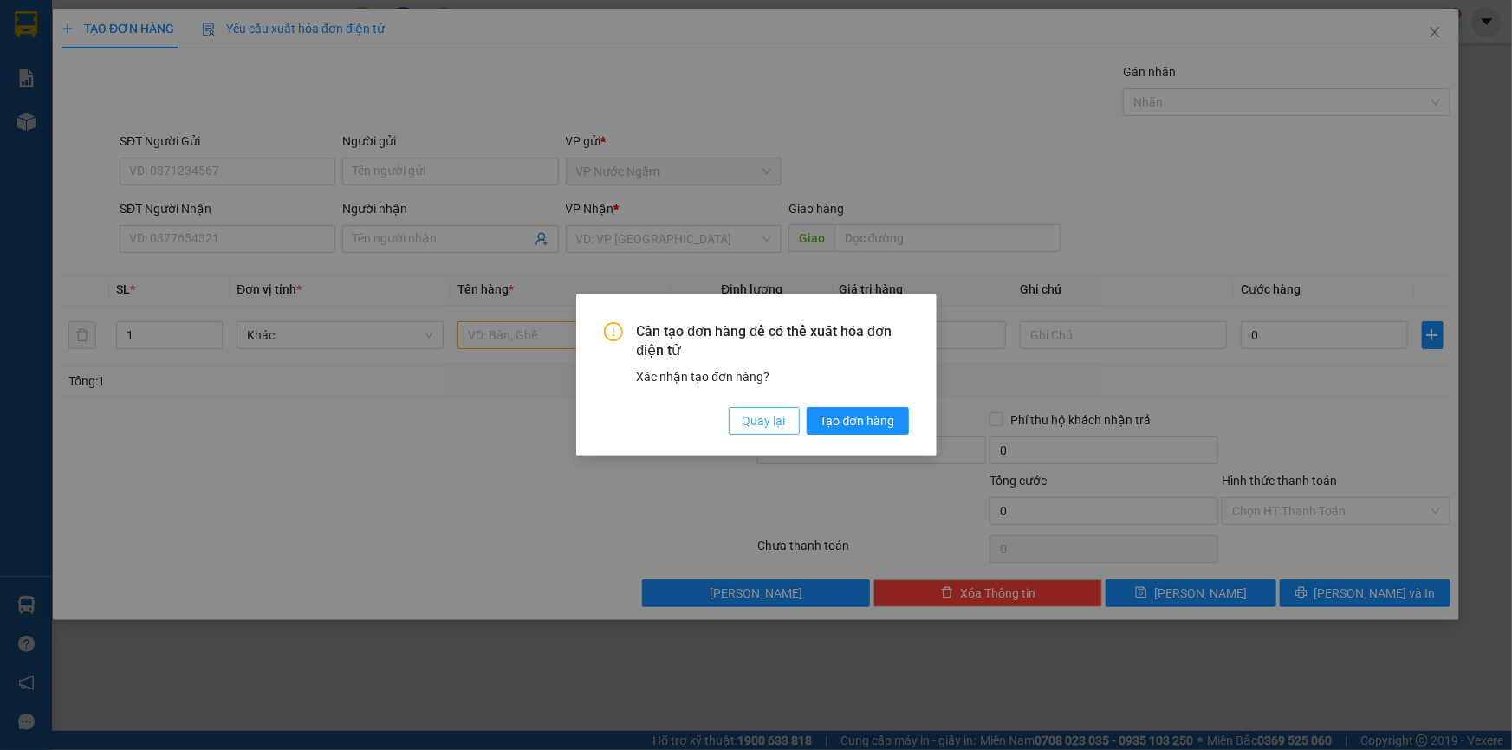
click at [763, 426] on span "Quay lại" at bounding box center [764, 421] width 43 height 19
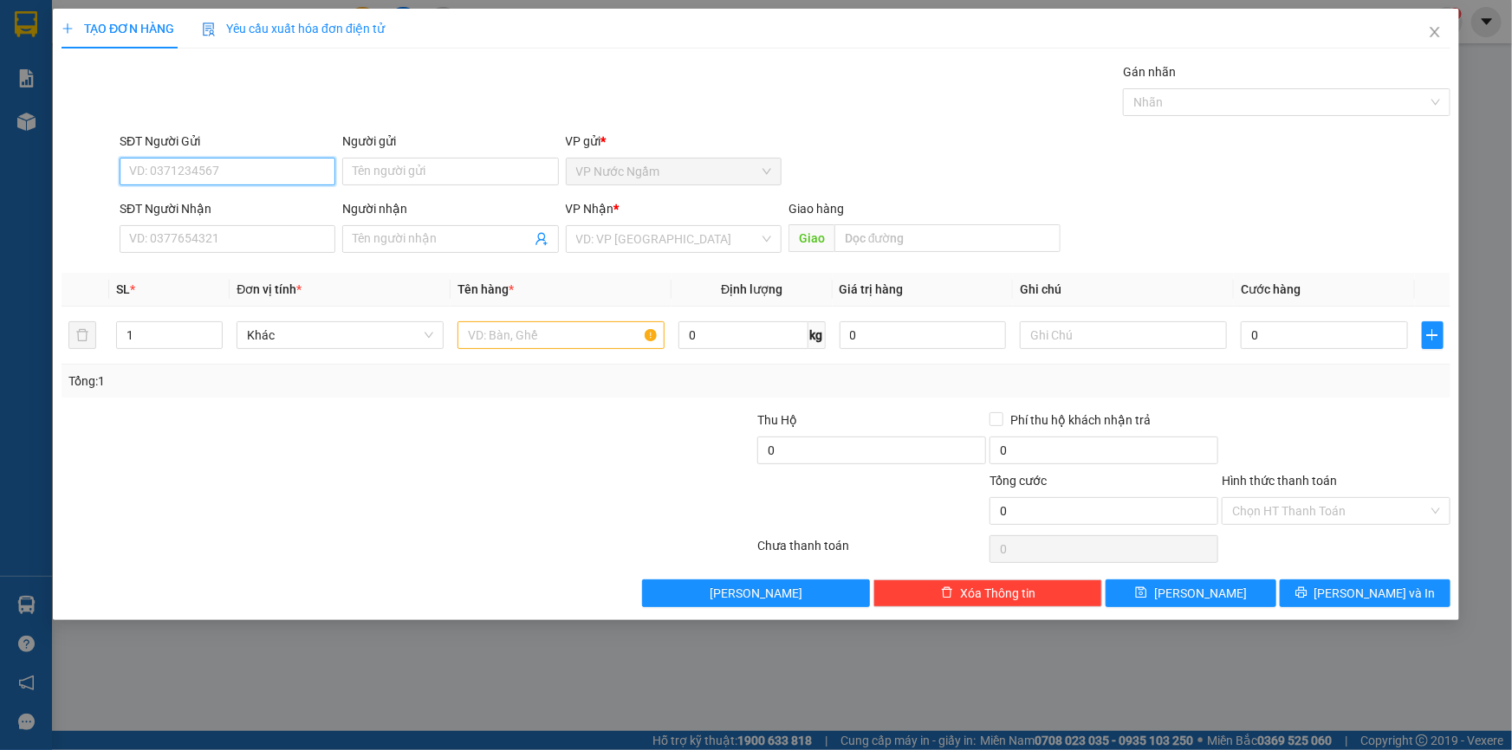
click at [219, 178] on input "SĐT Người Gửi" at bounding box center [228, 172] width 216 height 28
click at [159, 186] on div "SĐT Người Gửi VD: 0371234567" at bounding box center [228, 162] width 216 height 61
click at [164, 173] on input "SĐT Người Gửi" at bounding box center [228, 172] width 216 height 28
drag, startPoint x: 281, startPoint y: 32, endPoint x: 282, endPoint y: 41, distance: 8.7
drag, startPoint x: 282, startPoint y: 41, endPoint x: 148, endPoint y: 157, distance: 176.9
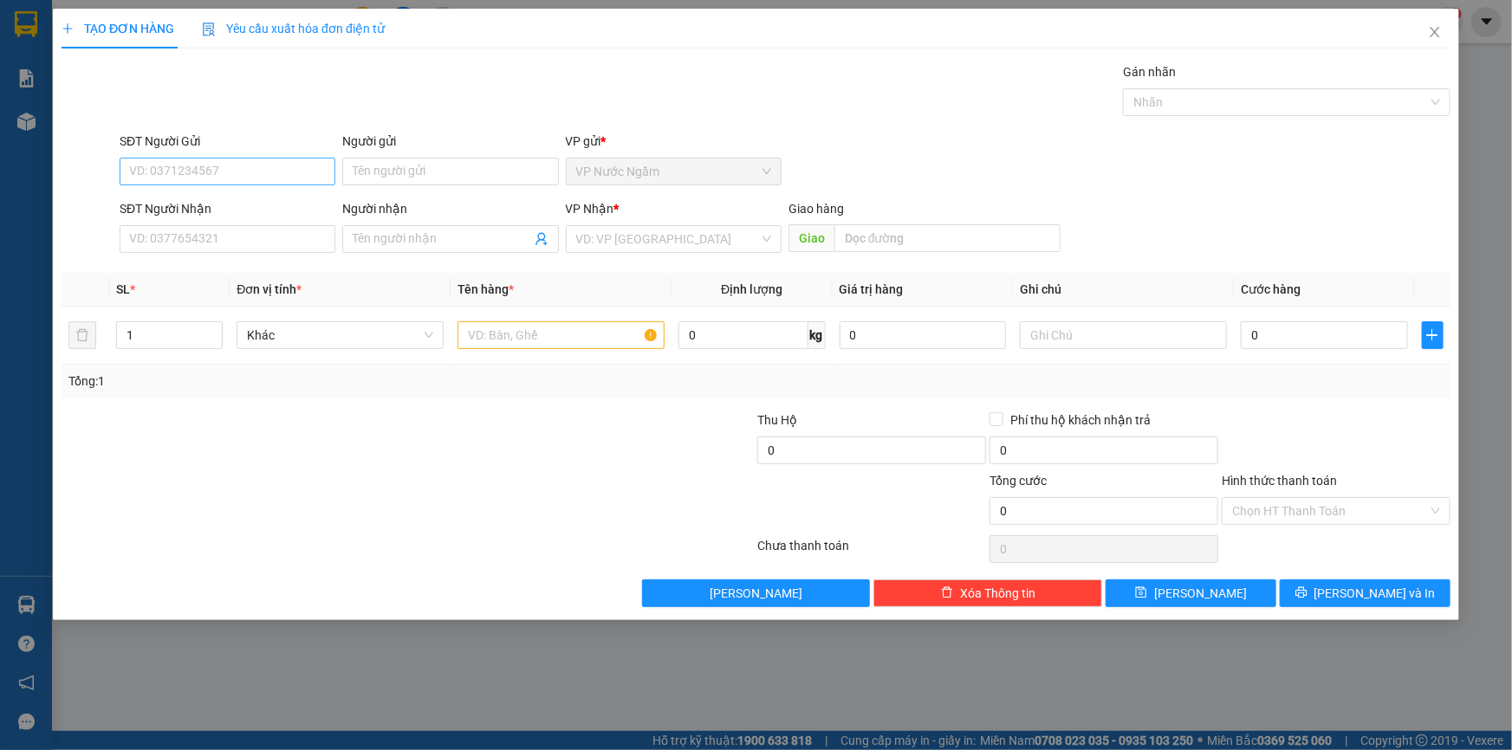
click at [148, 155] on div "SĐT Người Gửi" at bounding box center [228, 145] width 216 height 26
click at [154, 164] on input "SĐT Người Gửi" at bounding box center [228, 172] width 216 height 28
click at [162, 207] on div "0795921111" at bounding box center [227, 206] width 195 height 19
type input "0795921111"
type input "0823844448"
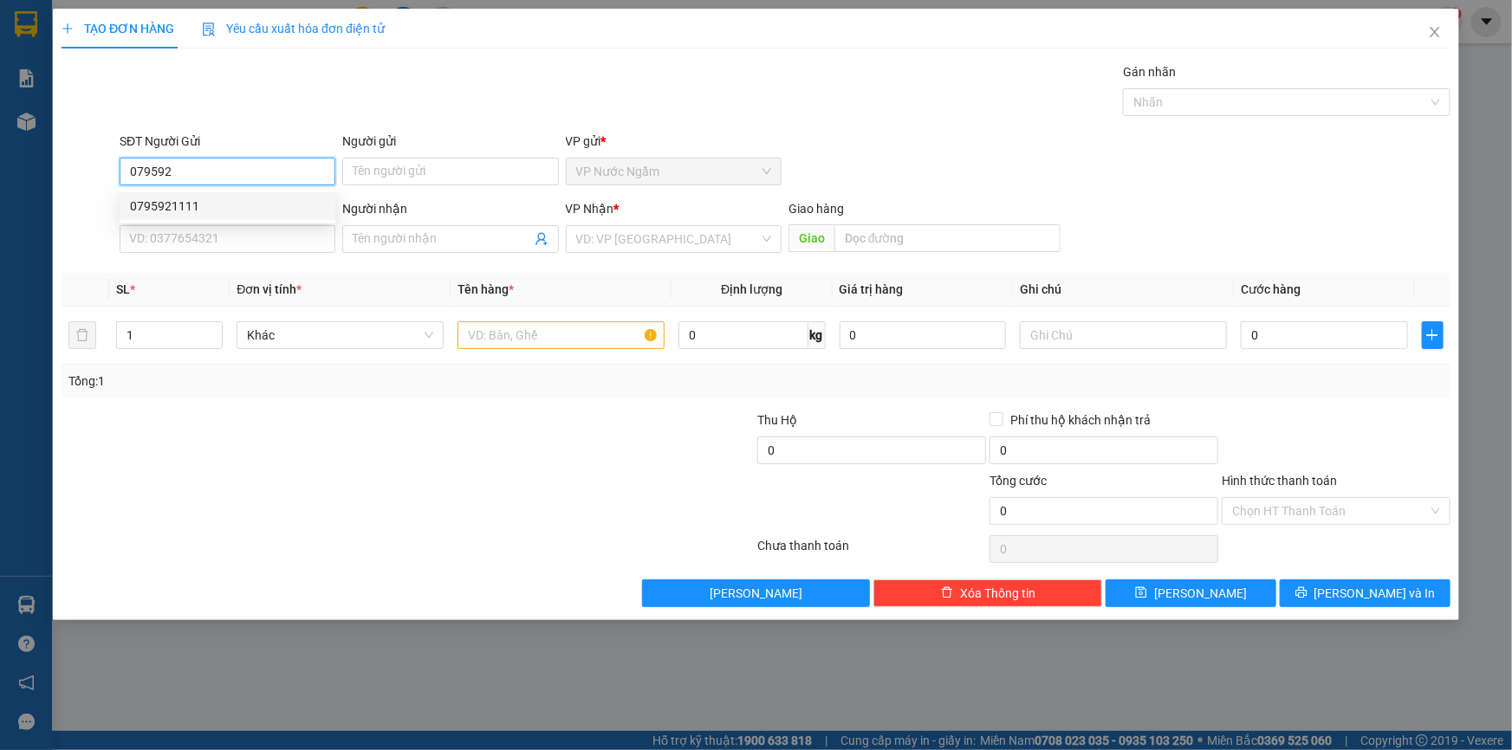
type input "đông"
type input "300.000"
type input "0795921111"
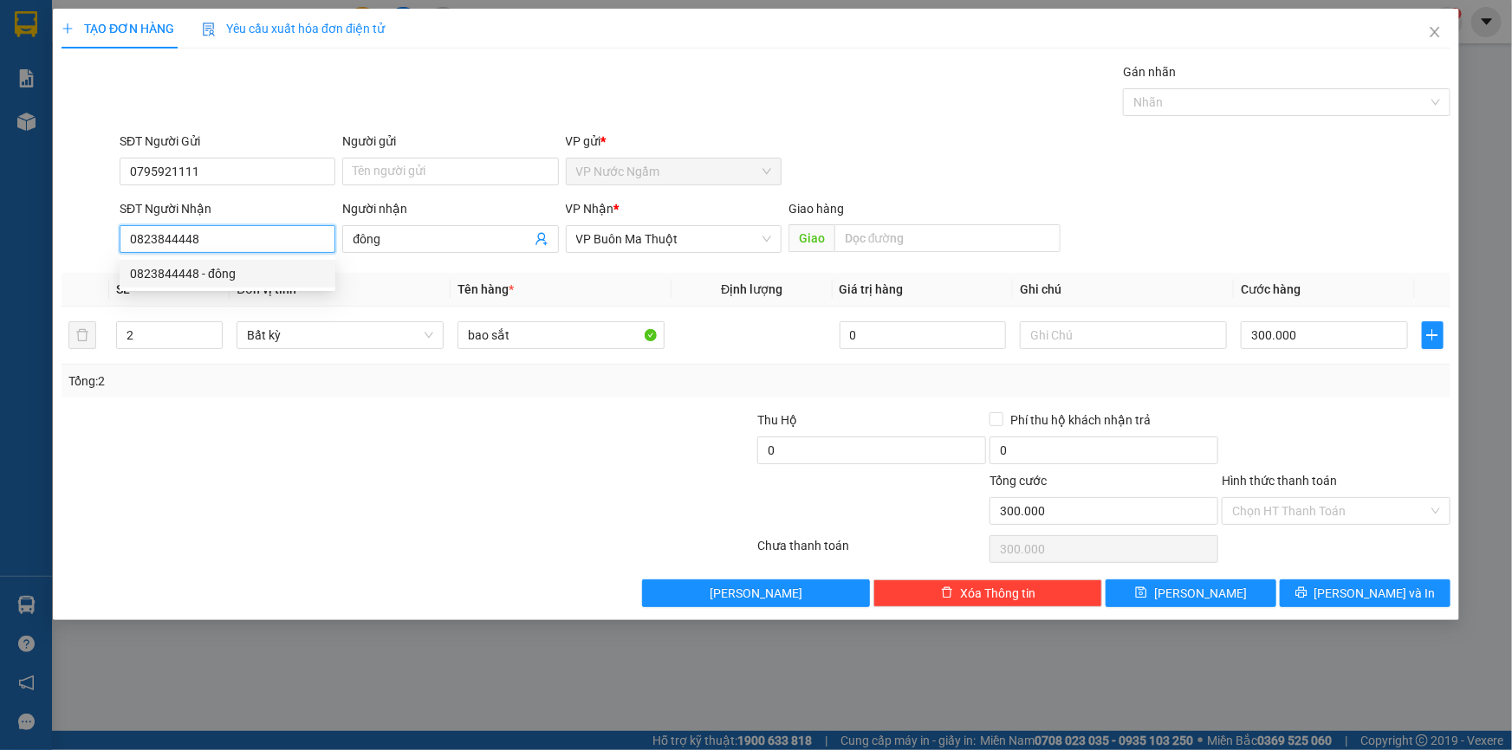
drag, startPoint x: 228, startPoint y: 233, endPoint x: 397, endPoint y: 302, distance: 182.6
click at [398, 302] on div "Transit Pickup Surcharge Ids Transit Deliver Surcharge Ids Transit Deliver Surc…" at bounding box center [756, 334] width 1389 height 545
drag, startPoint x: 174, startPoint y: 347, endPoint x: 28, endPoint y: 334, distance: 147.0
click at [28, 334] on div "TẠO ĐƠN HÀNG Yêu cầu xuất hóa đơn điện tử Transit Pickup Surcharge Ids Transit …" at bounding box center [756, 375] width 1512 height 750
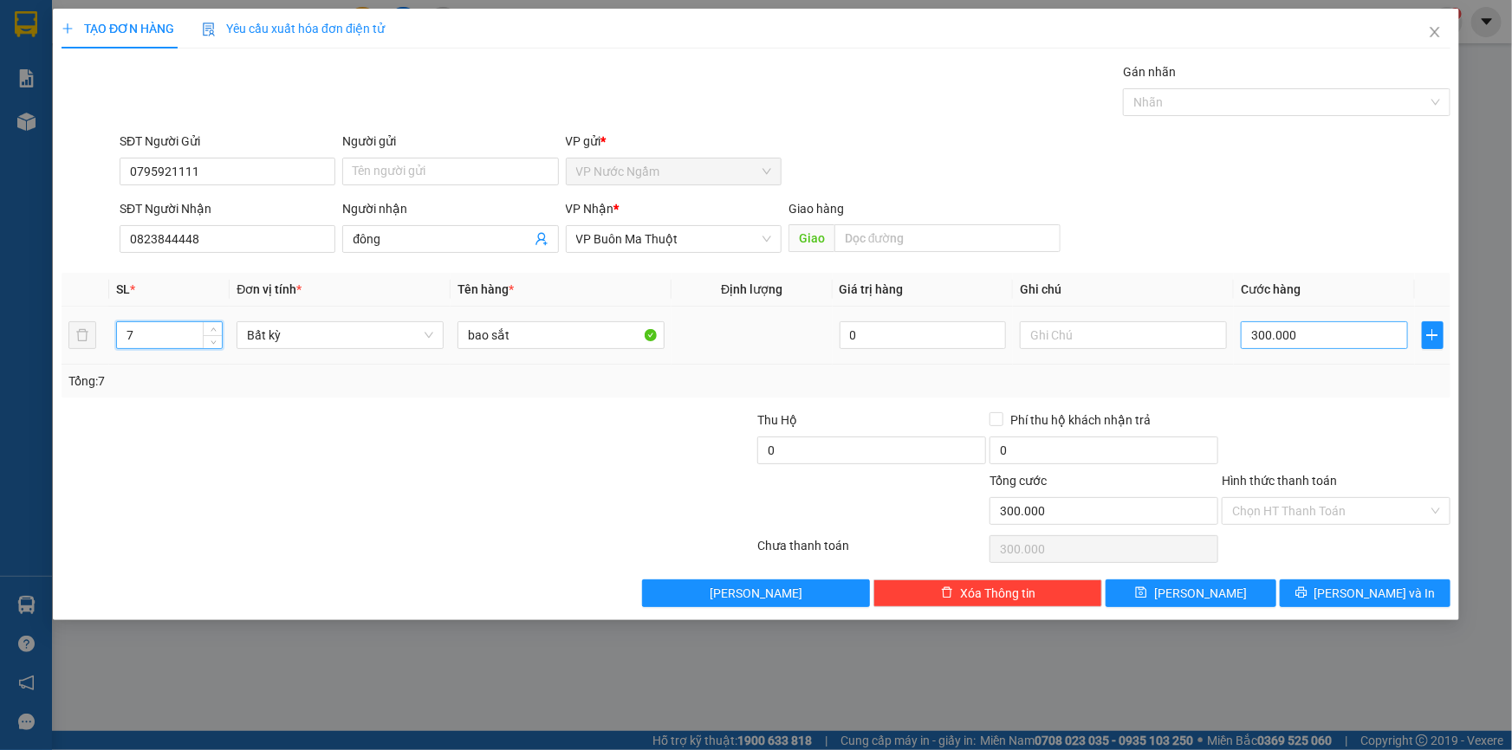
type input "7"
click at [1352, 321] on input "300.000" at bounding box center [1324, 335] width 167 height 28
type input "0"
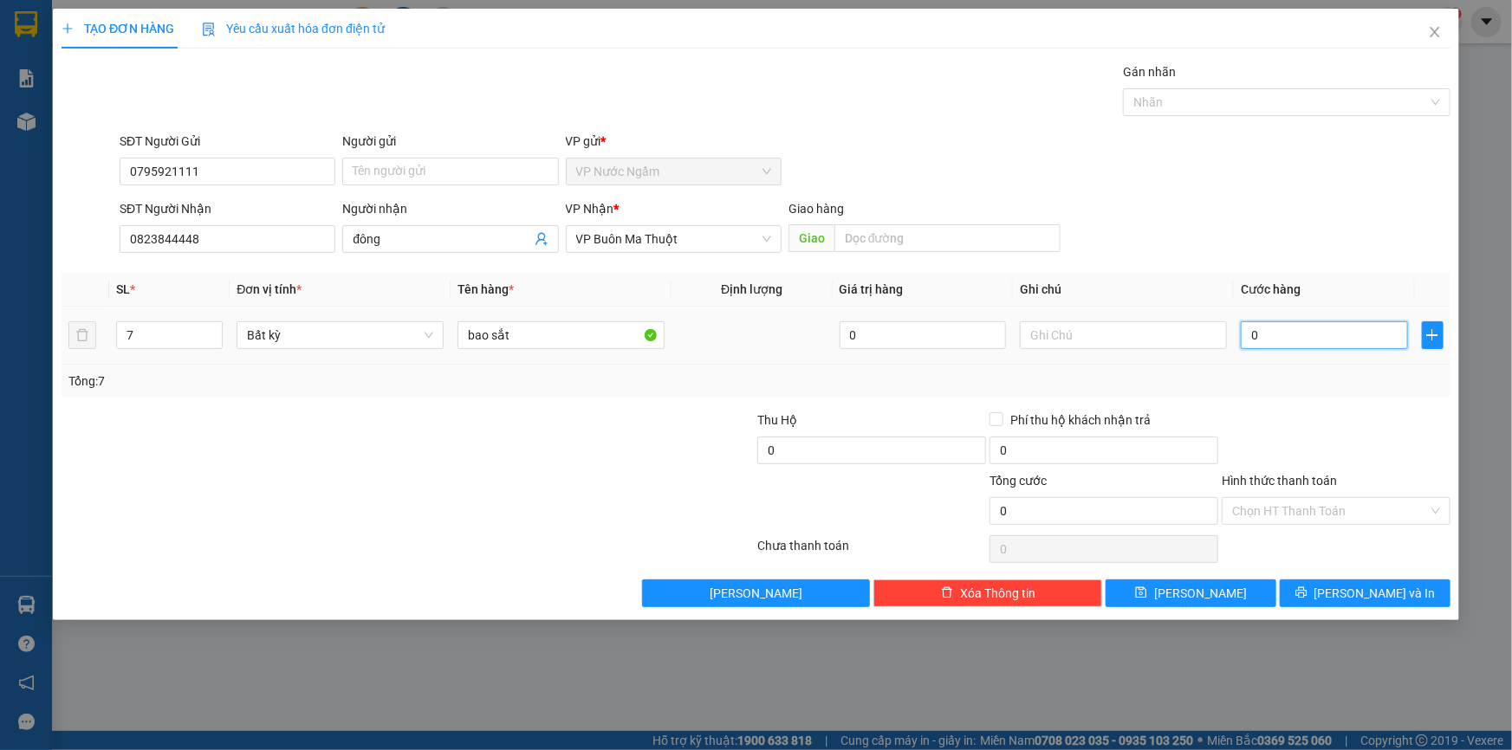
type input "1"
type input "01"
type input "10"
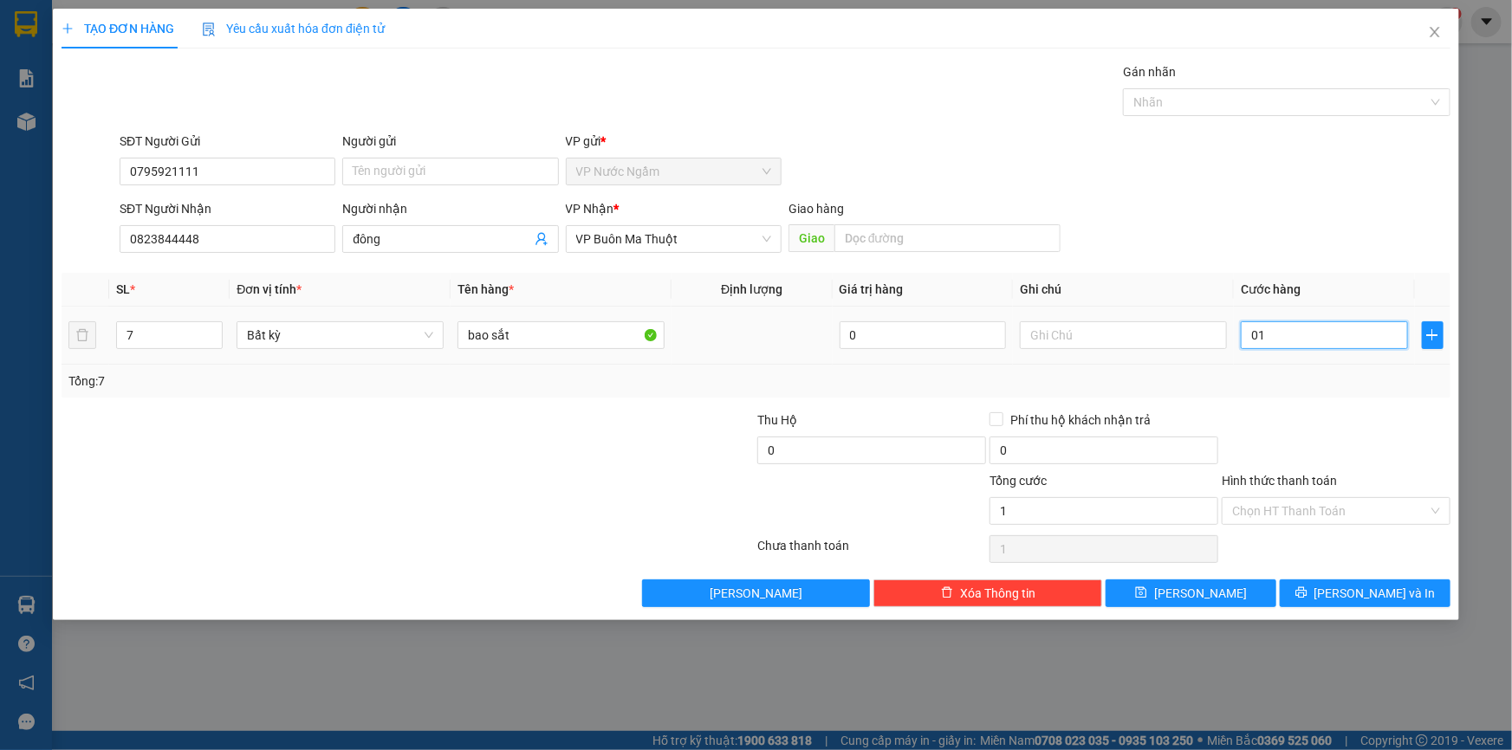
type input "010"
type input "105"
type input "0.105"
type input "1.050"
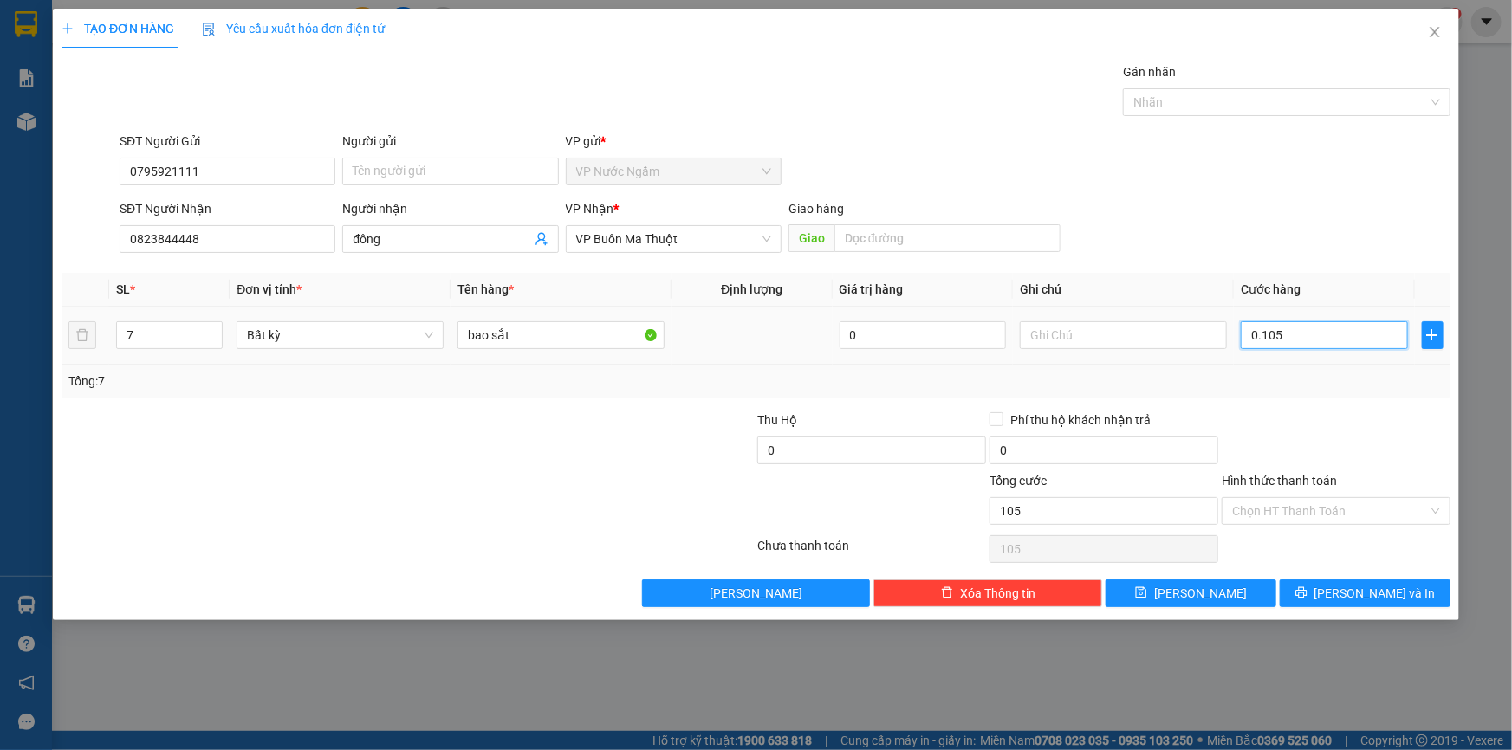
type input "1.050"
type input "01.050"
type input "10.500"
type input "010.500"
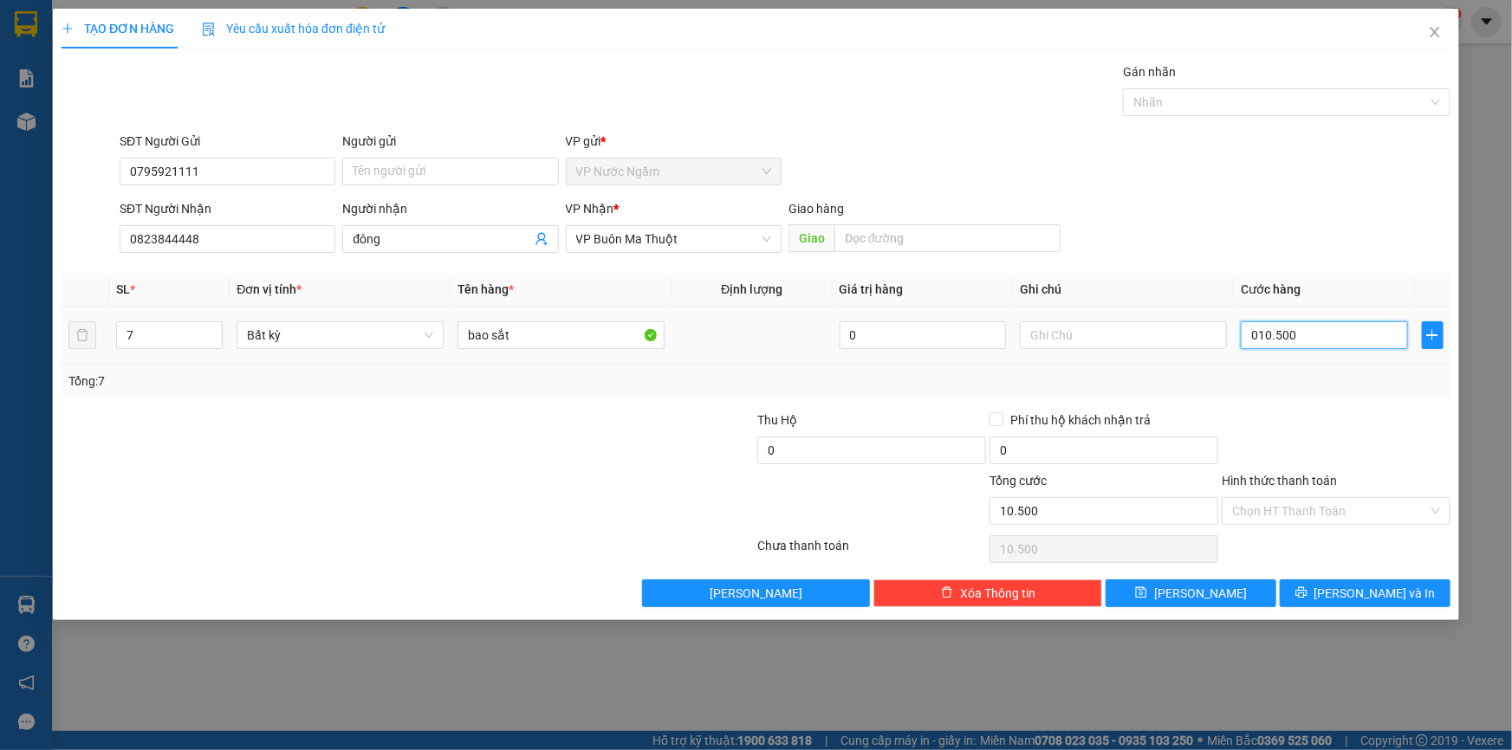
type input "105.000"
type input "0.105.000"
type input "1.050.000"
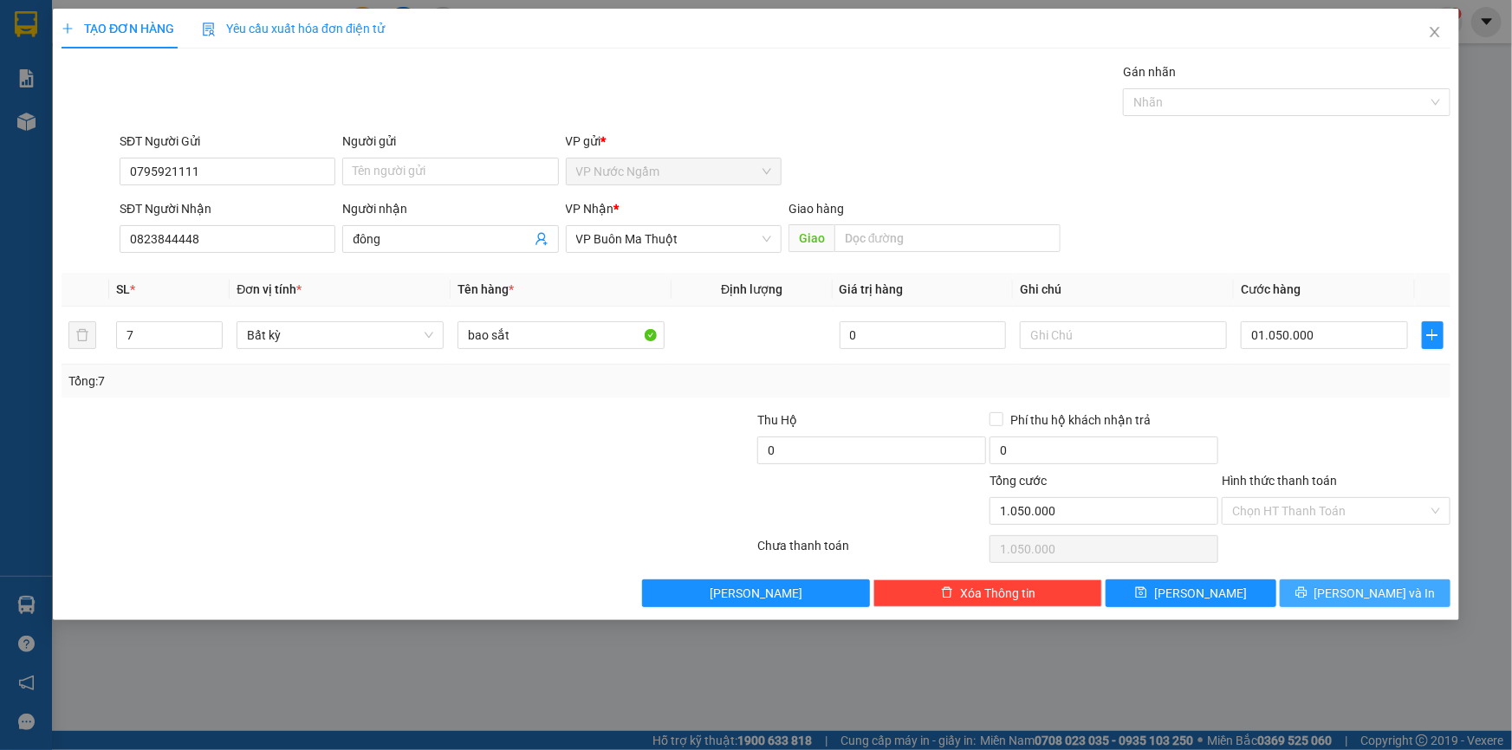
type input "1.050.000"
click at [1355, 598] on span "[PERSON_NAME] và In" at bounding box center [1374, 593] width 121 height 19
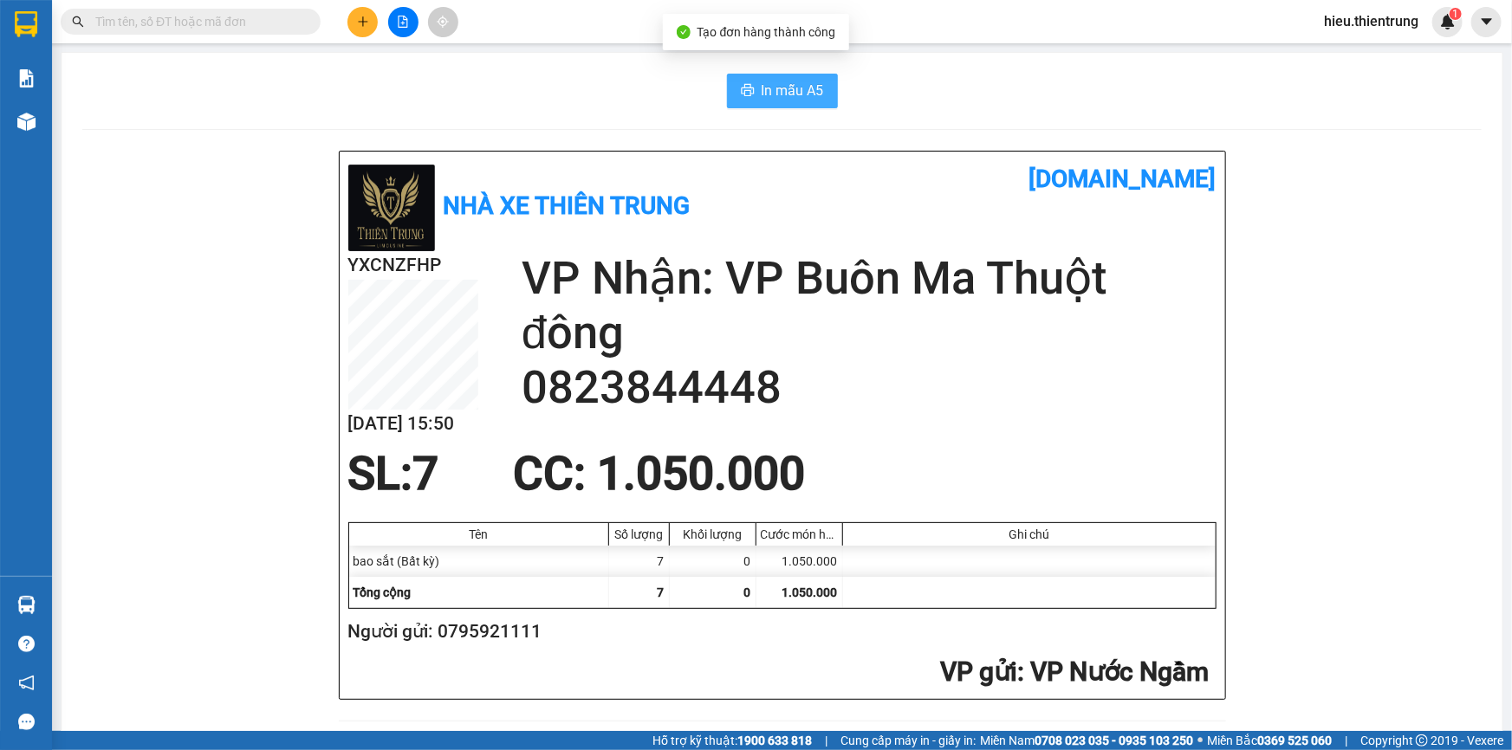
click at [814, 100] on span "In mẫu A5" at bounding box center [793, 91] width 62 height 22
